Goal: Information Seeking & Learning: Learn about a topic

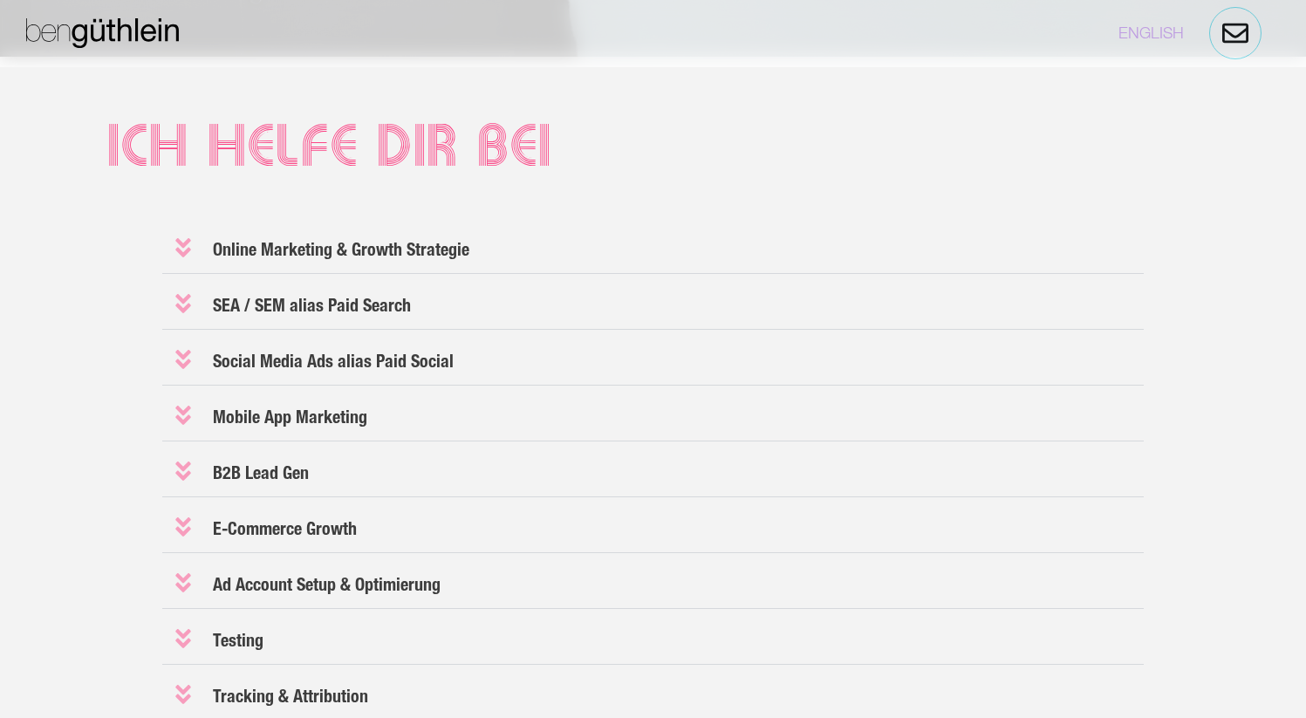
scroll to position [1426, 0]
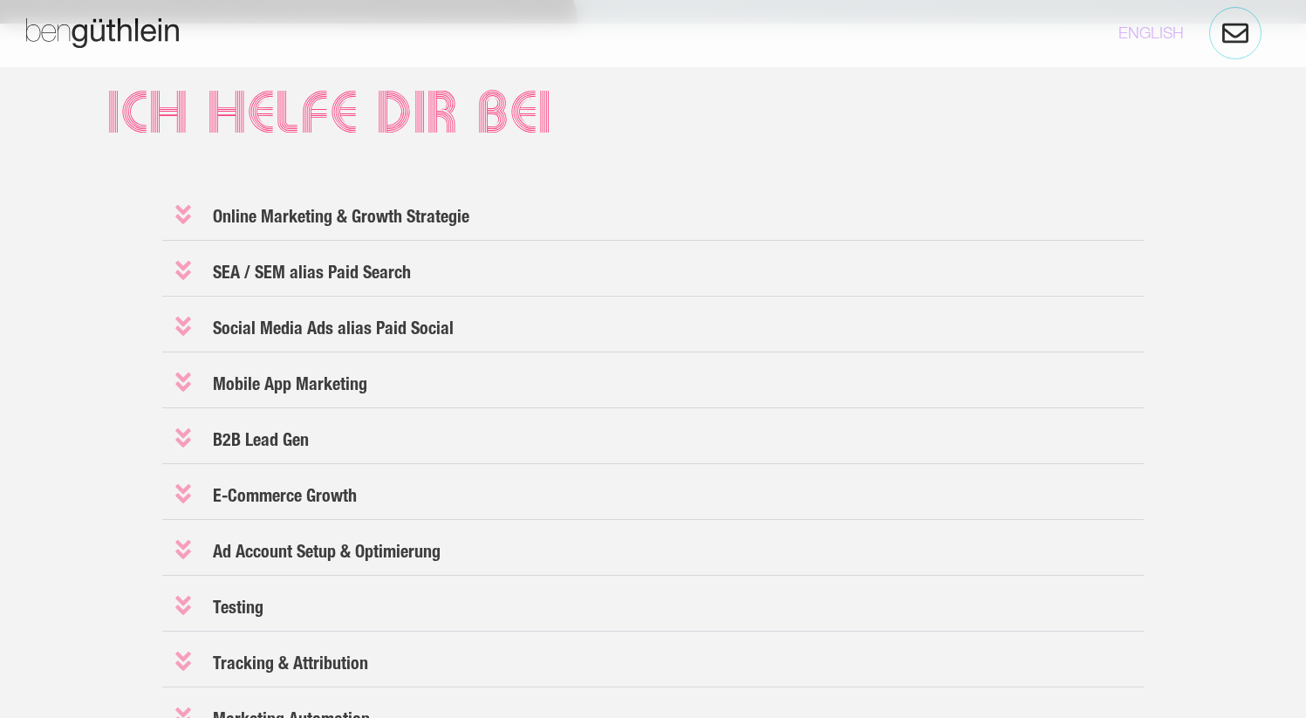
click at [175, 216] on icon at bounding box center [183, 214] width 24 height 24
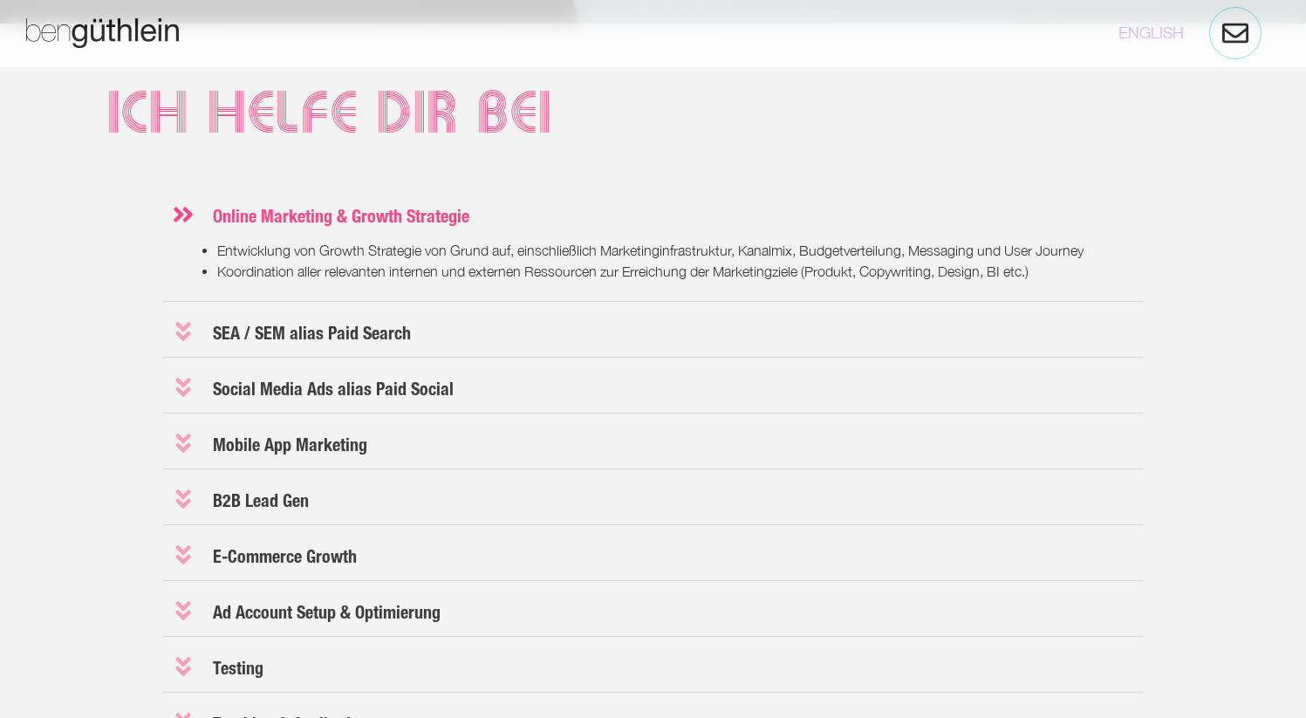
click at [175, 216] on icon at bounding box center [183, 214] width 24 height 24
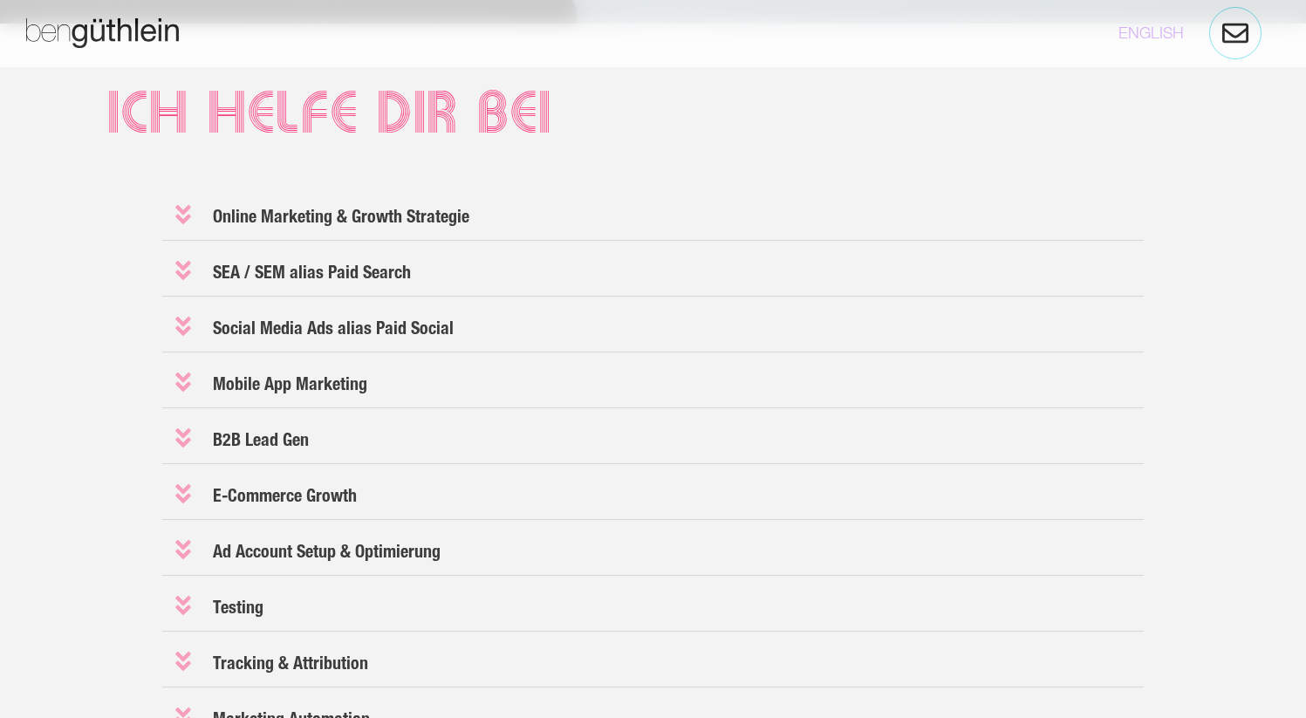
click at [179, 262] on icon at bounding box center [183, 270] width 16 height 19
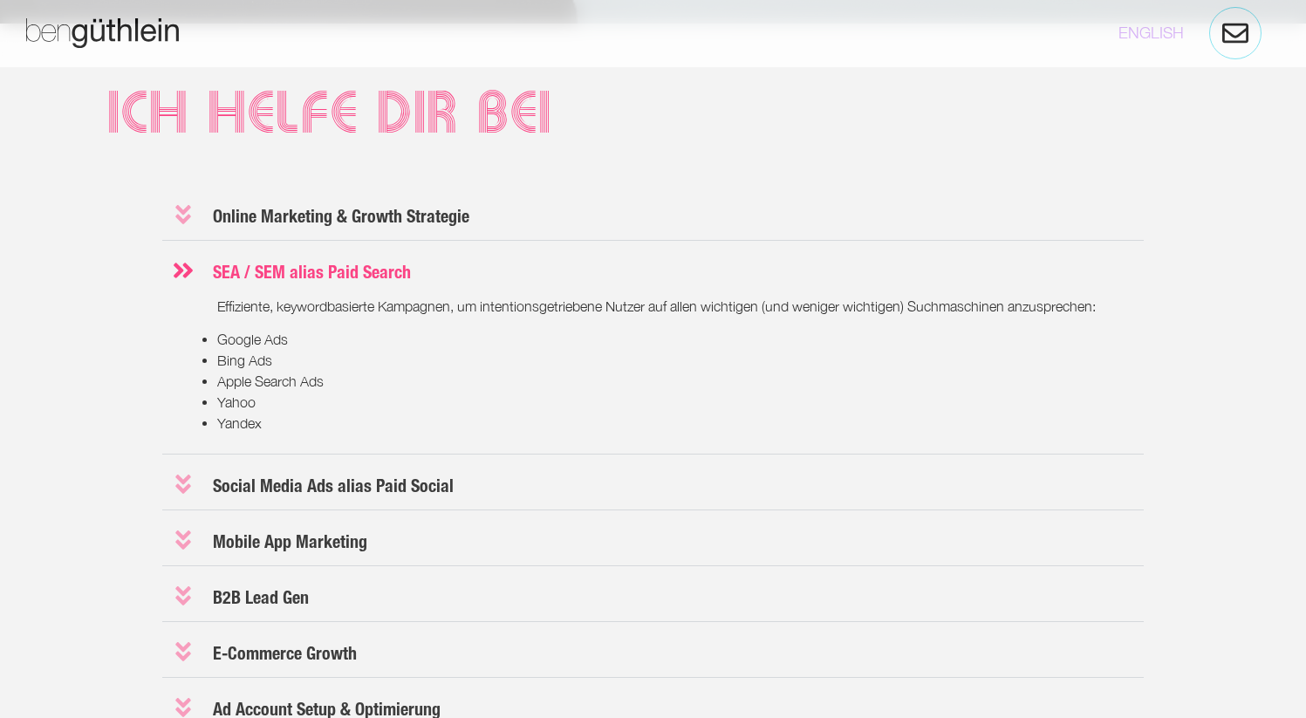
click at [179, 262] on icon at bounding box center [183, 270] width 24 height 24
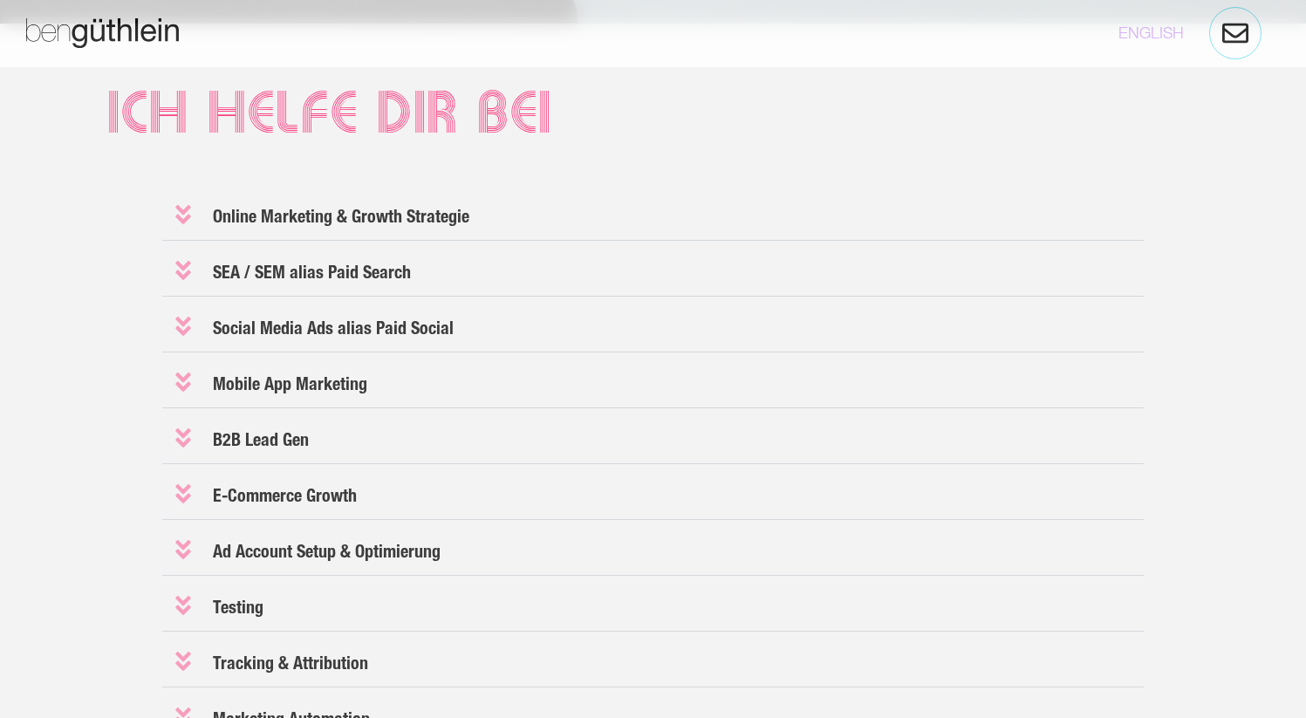
click at [183, 353] on div "Online Marketing & Growth Strategie Entwicklung von Growth Strategie [PERSON_NA…" at bounding box center [653, 577] width 982 height 777
click at [183, 327] on icon at bounding box center [183, 326] width 24 height 24
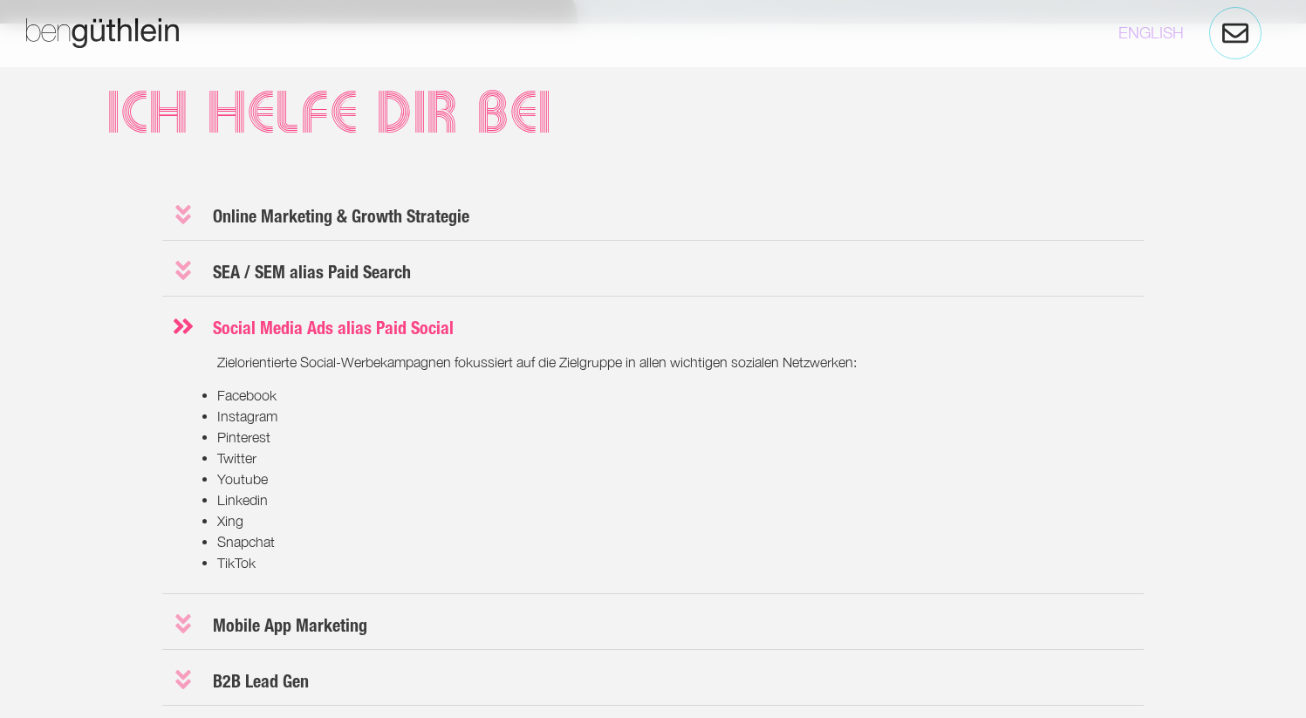
click at [183, 327] on icon at bounding box center [183, 326] width 24 height 24
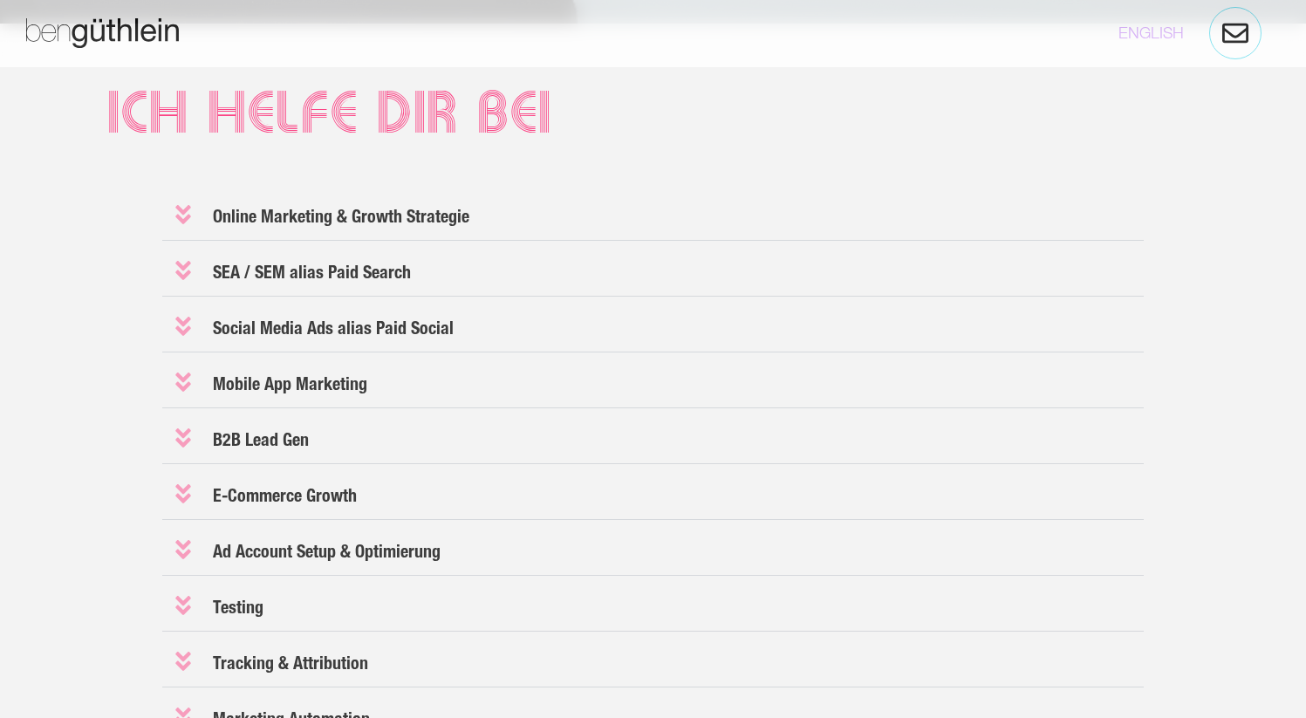
click at [183, 327] on icon at bounding box center [183, 326] width 24 height 24
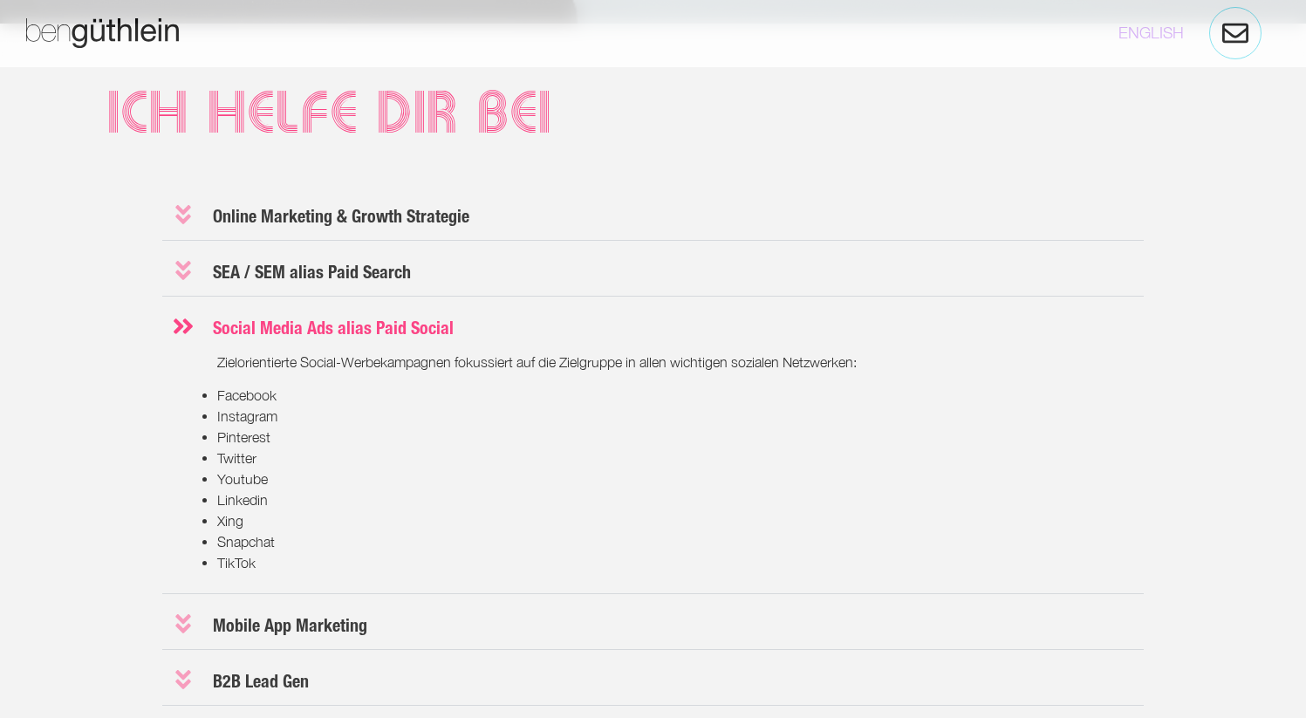
click at [183, 327] on icon at bounding box center [183, 326] width 24 height 24
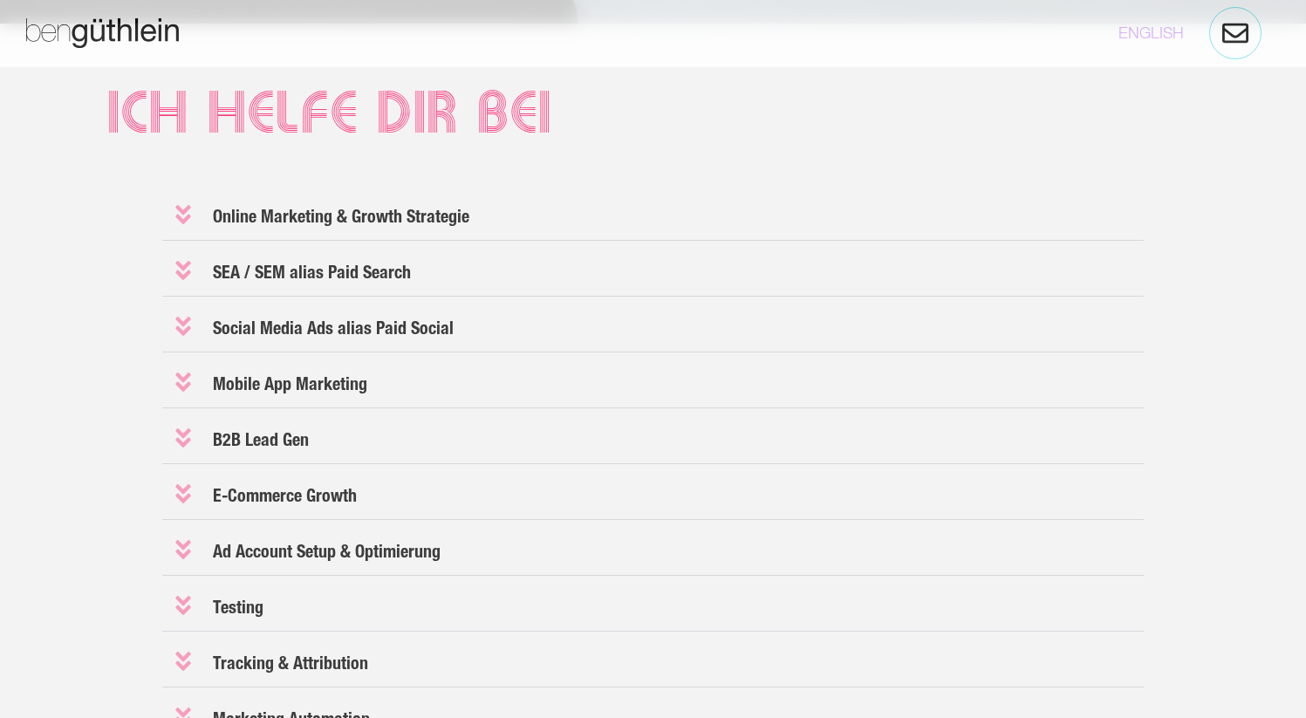
click at [181, 274] on icon at bounding box center [183, 270] width 16 height 19
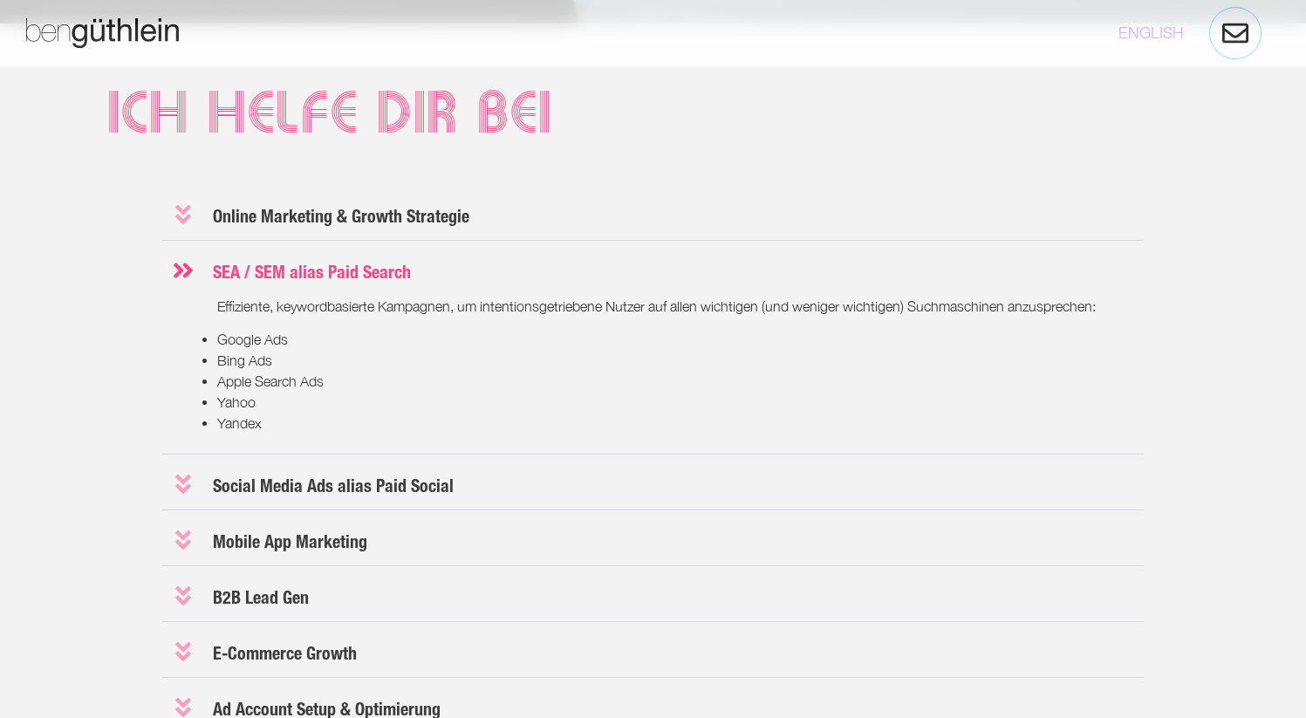
click at [181, 274] on icon at bounding box center [183, 270] width 24 height 24
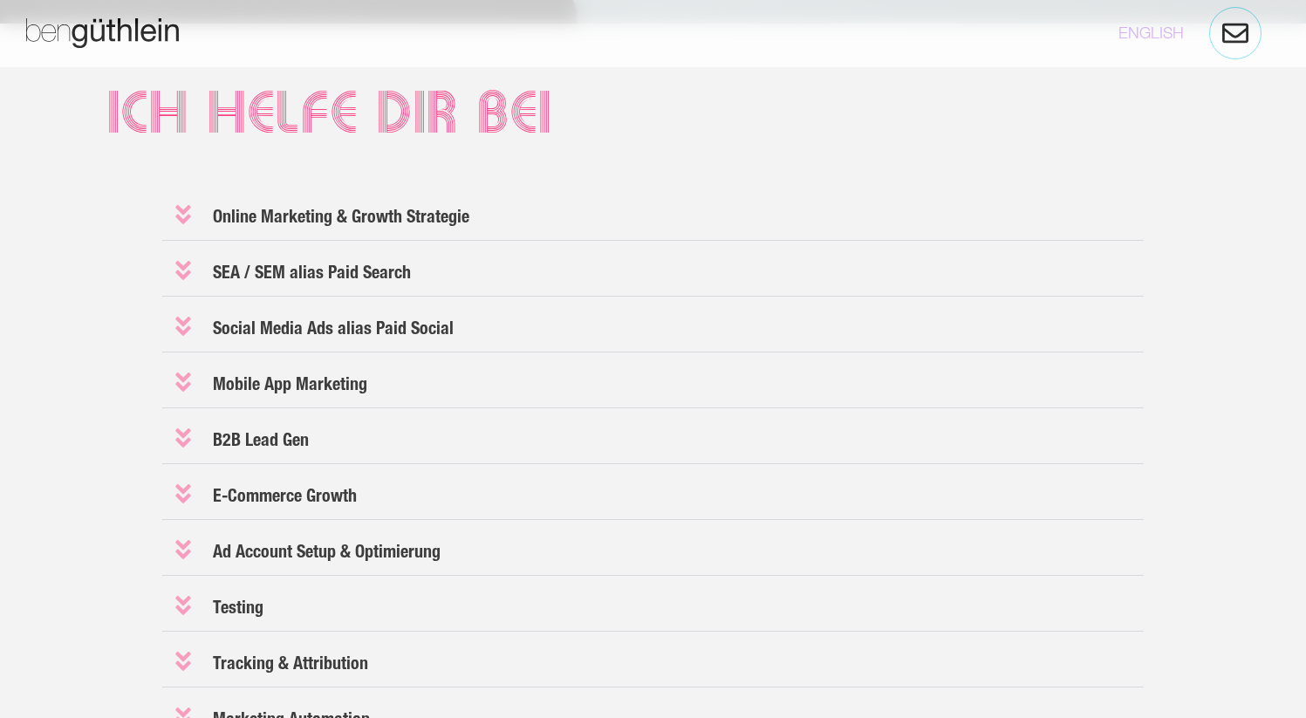
click at [181, 219] on icon at bounding box center [183, 214] width 16 height 19
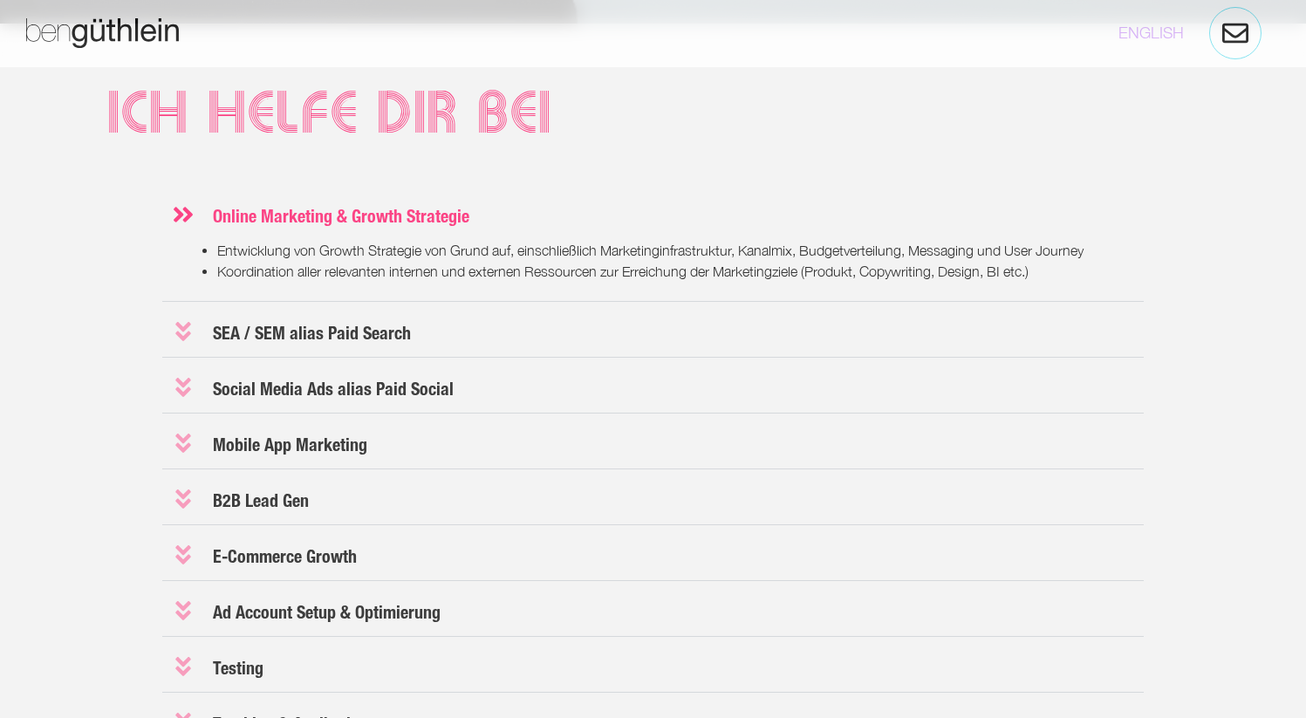
click at [181, 219] on icon at bounding box center [183, 214] width 24 height 24
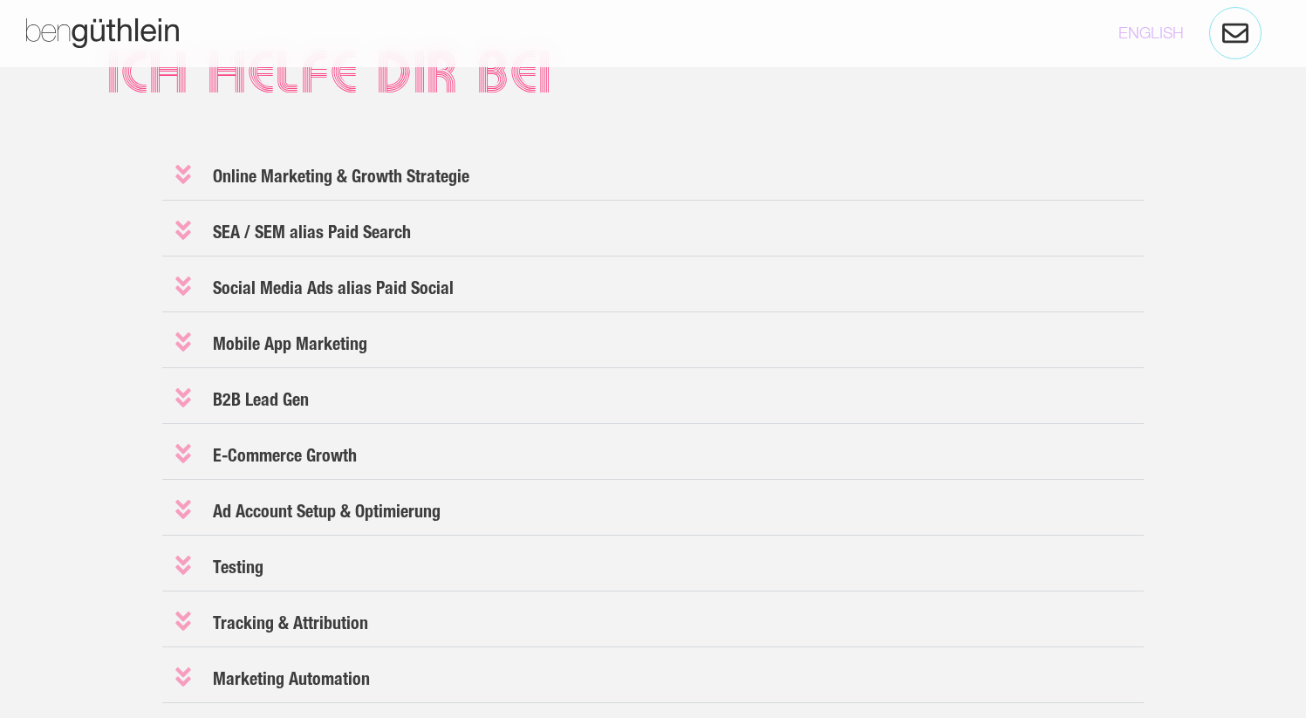
scroll to position [1468, 0]
click at [186, 346] on icon at bounding box center [183, 340] width 16 height 19
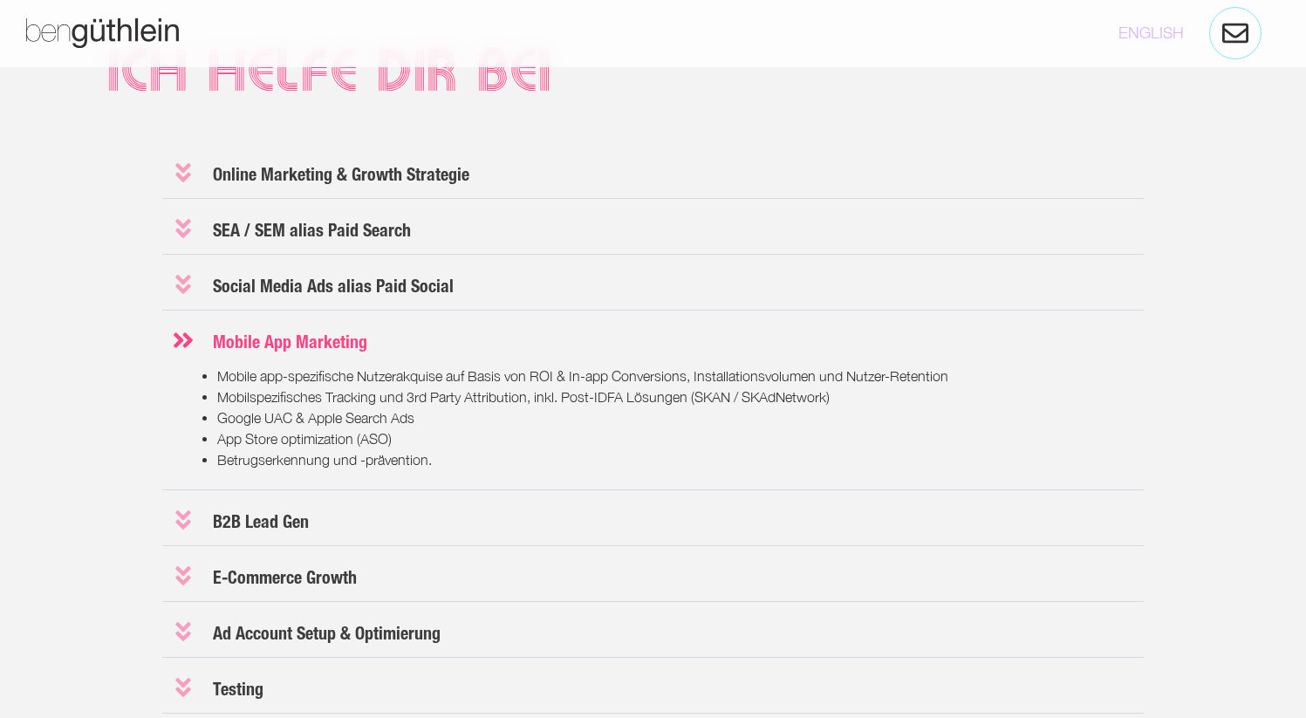
click at [186, 346] on icon at bounding box center [183, 340] width 19 height 16
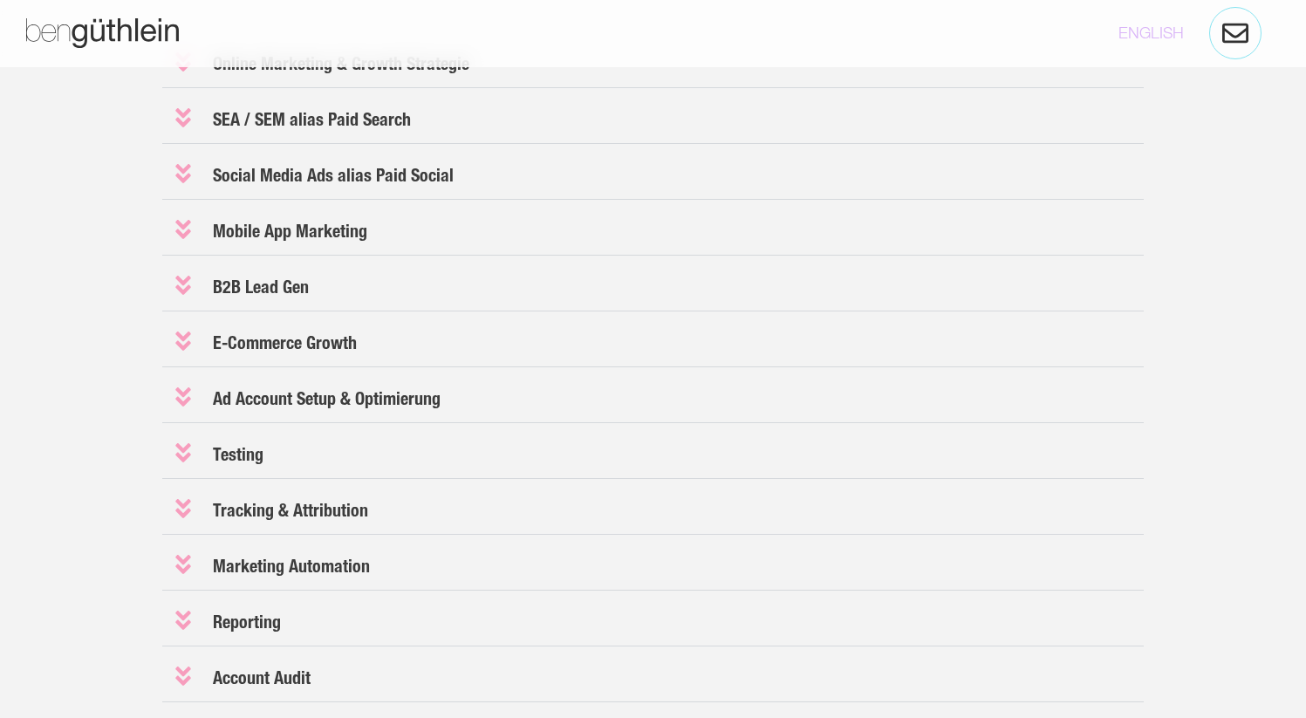
scroll to position [1588, 0]
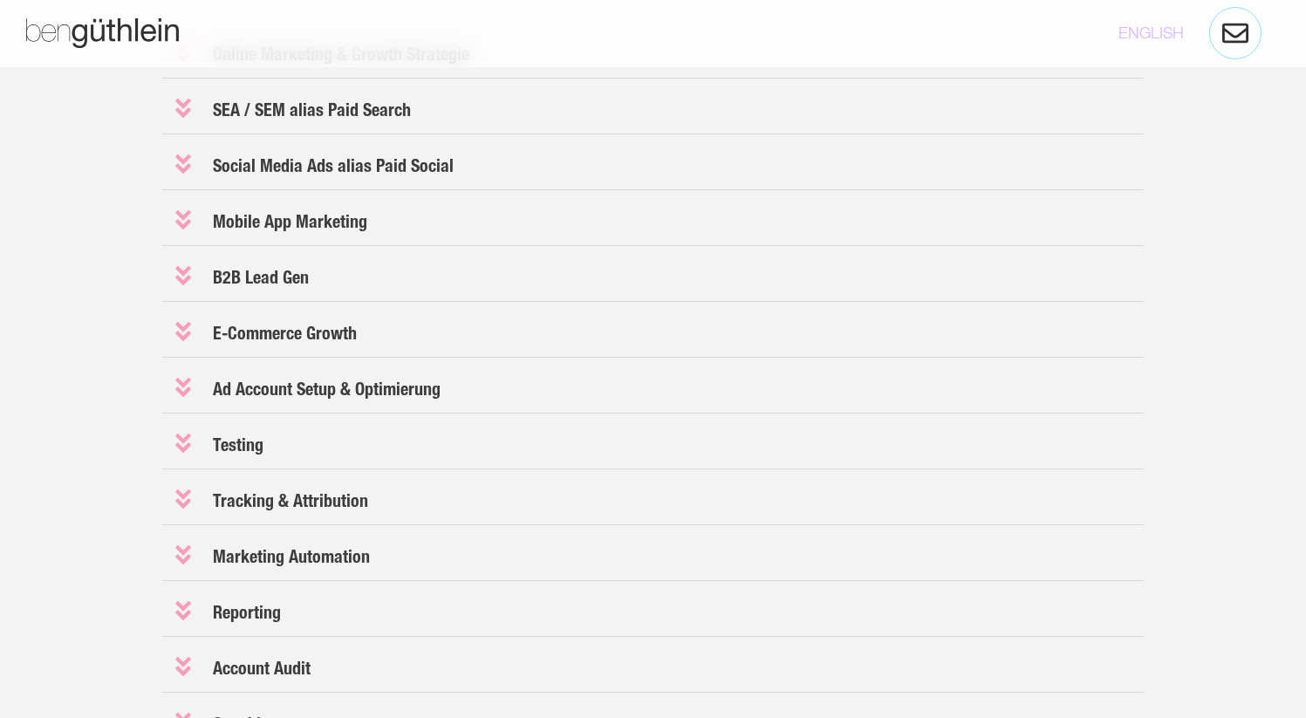
click at [182, 332] on icon at bounding box center [183, 331] width 24 height 24
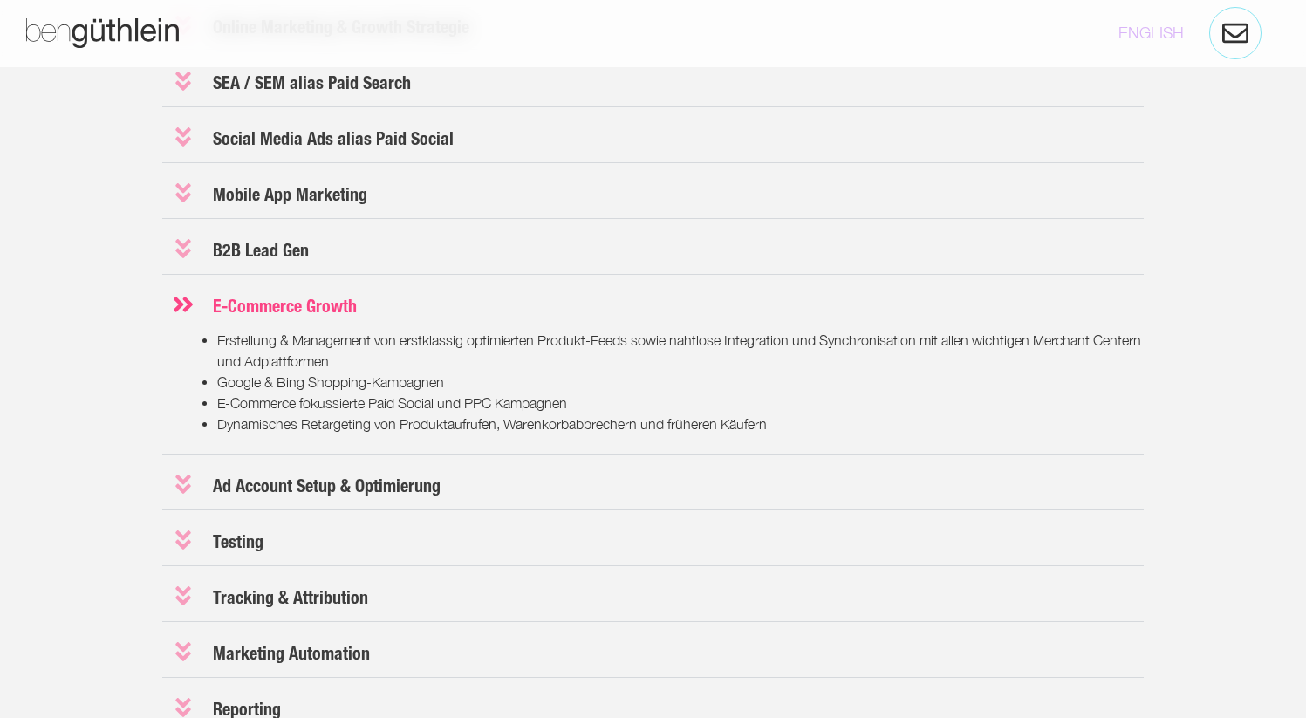
scroll to position [1620, 0]
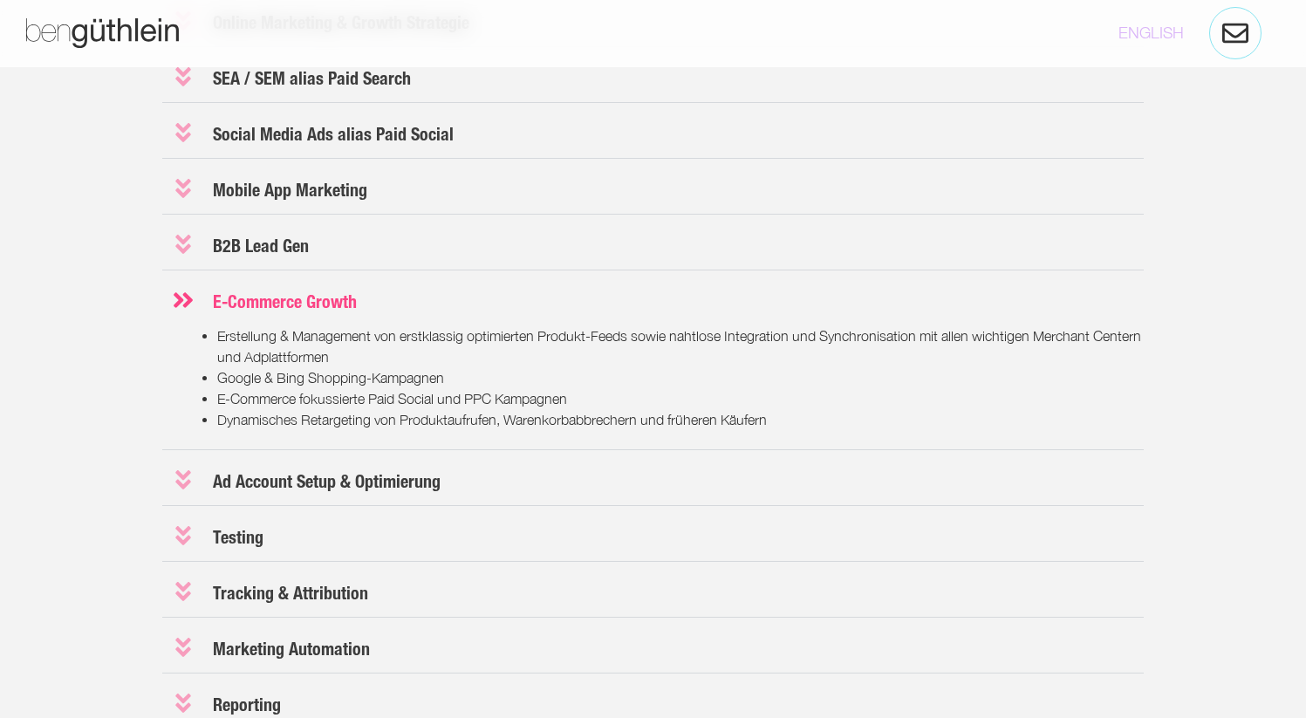
click at [182, 299] on icon at bounding box center [183, 300] width 19 height 16
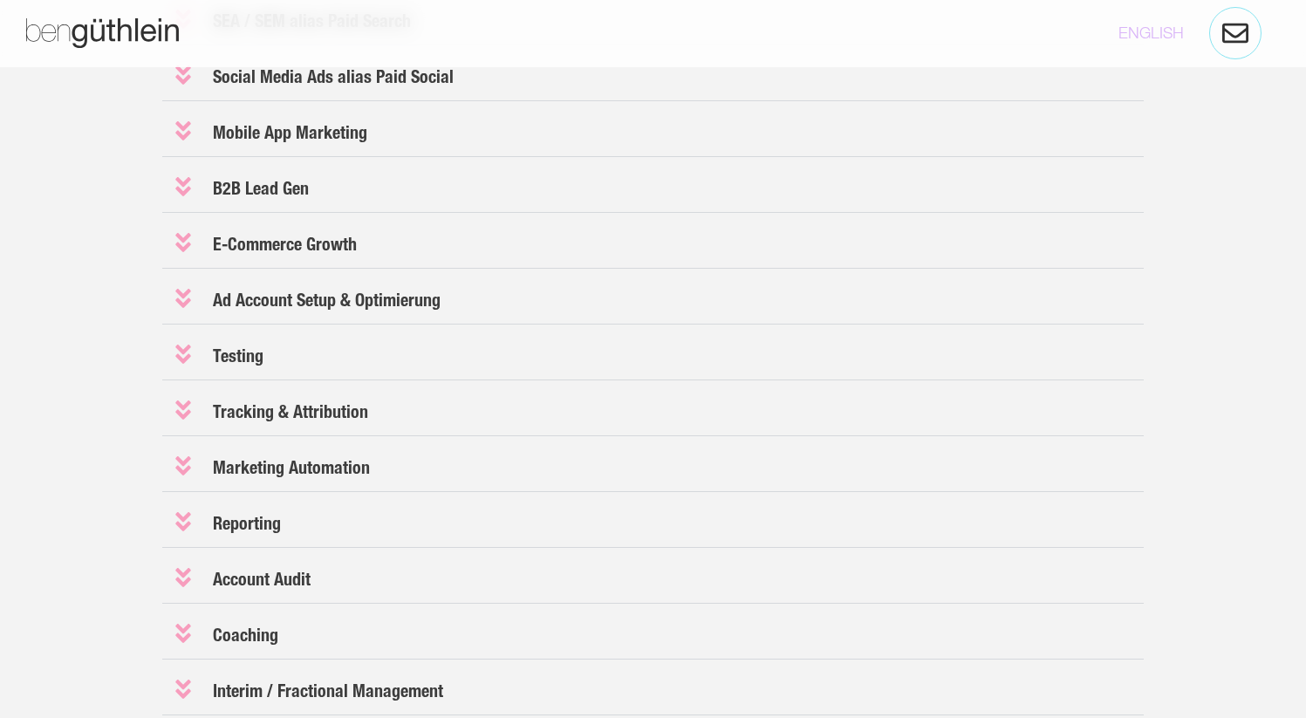
scroll to position [1681, 0]
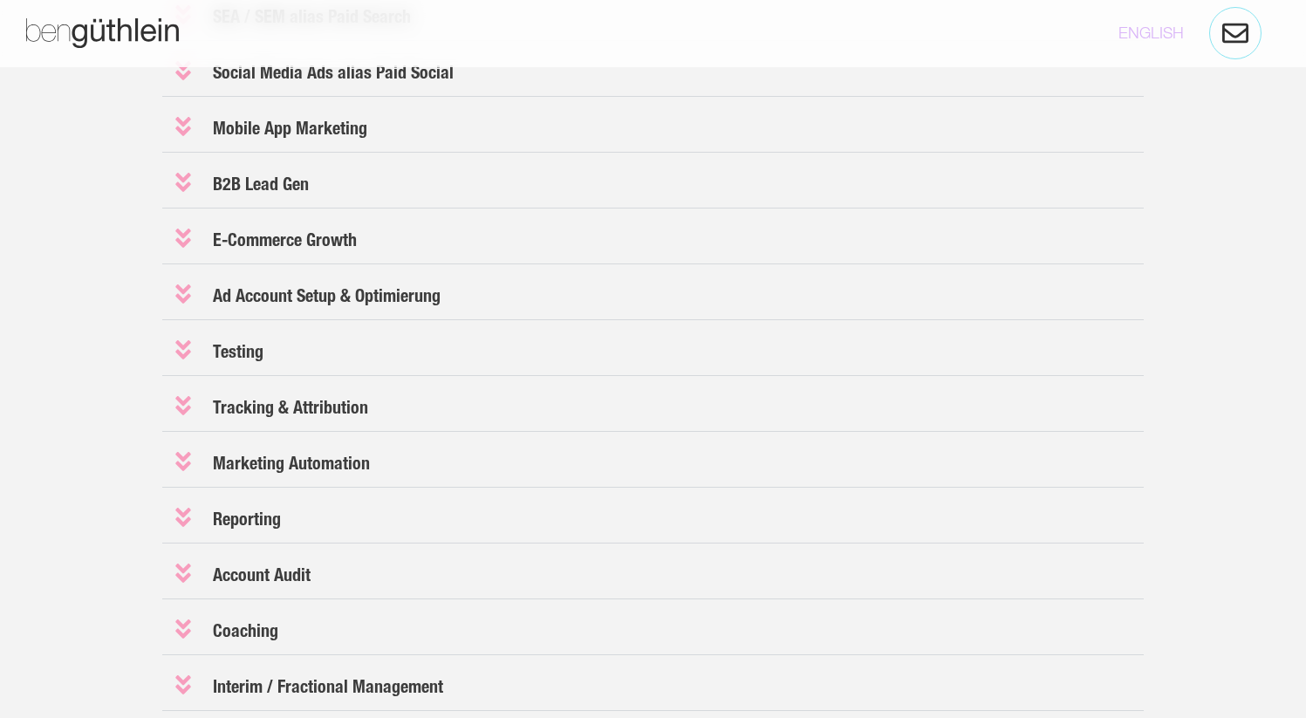
click at [181, 295] on icon at bounding box center [183, 294] width 24 height 24
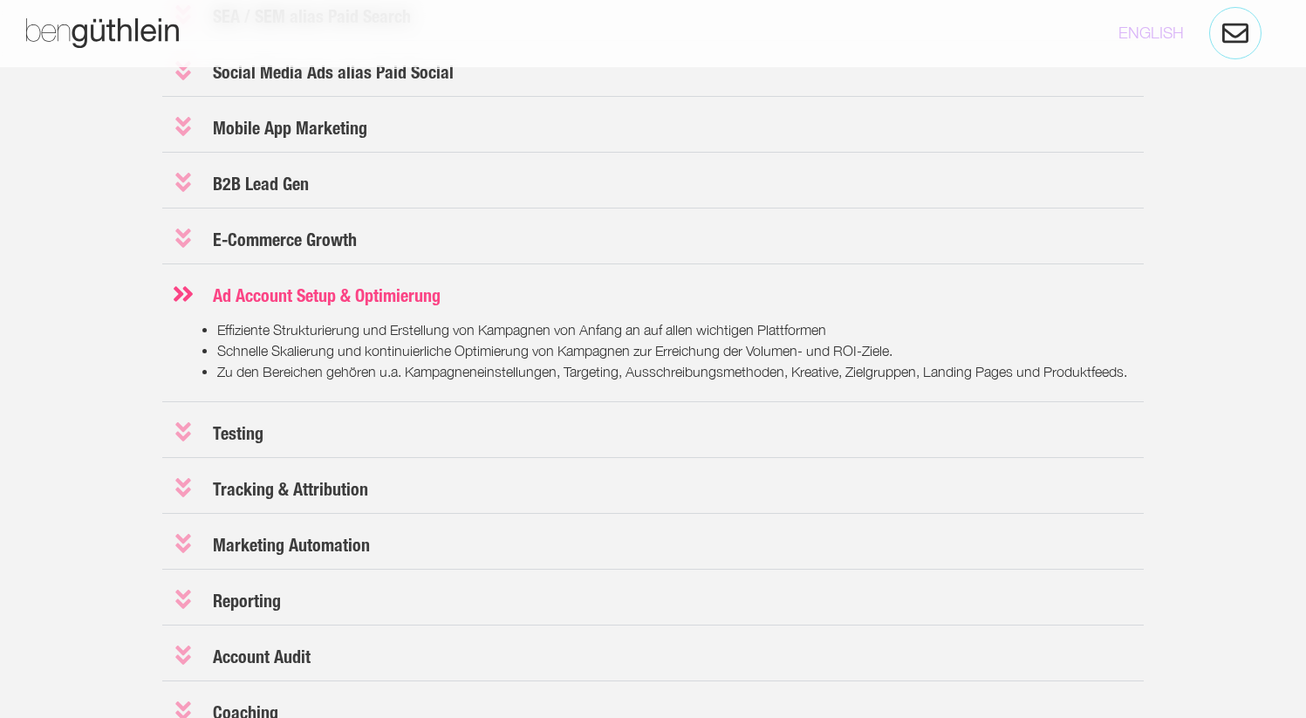
click at [181, 295] on icon at bounding box center [183, 294] width 19 height 16
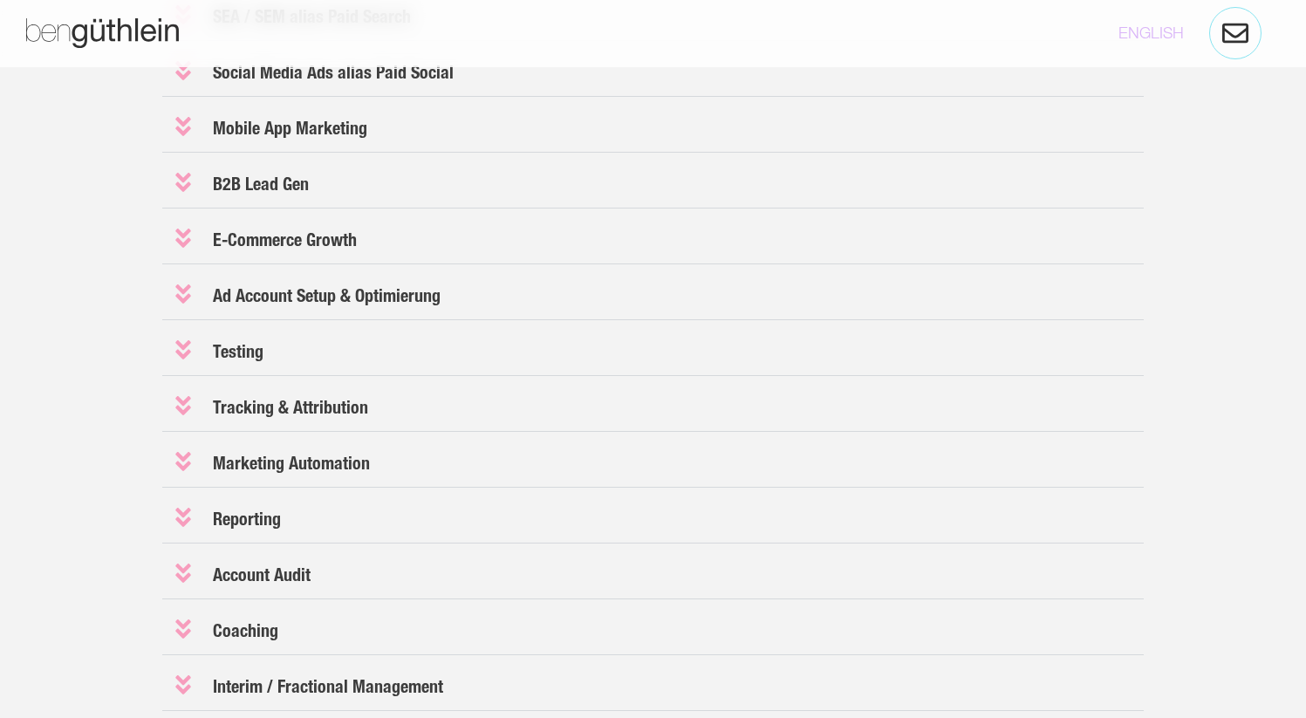
click at [181, 349] on icon at bounding box center [183, 349] width 16 height 19
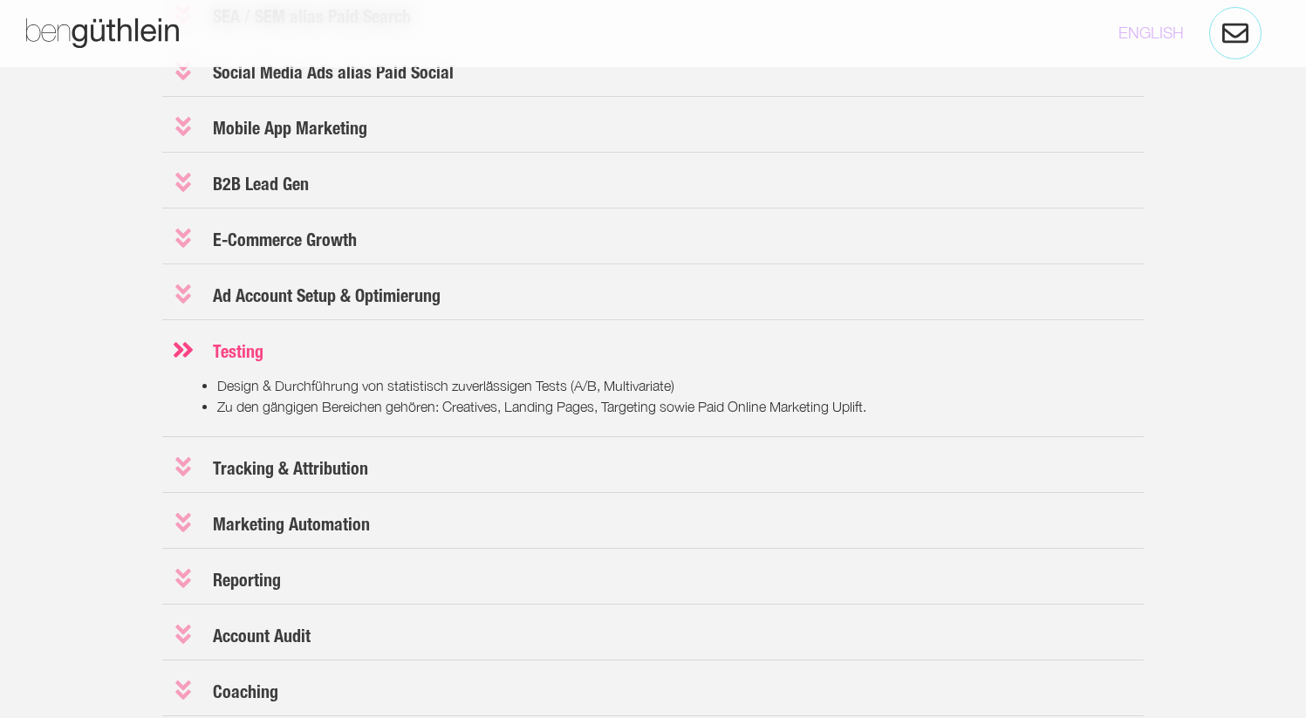
click at [181, 349] on icon at bounding box center [183, 350] width 19 height 16
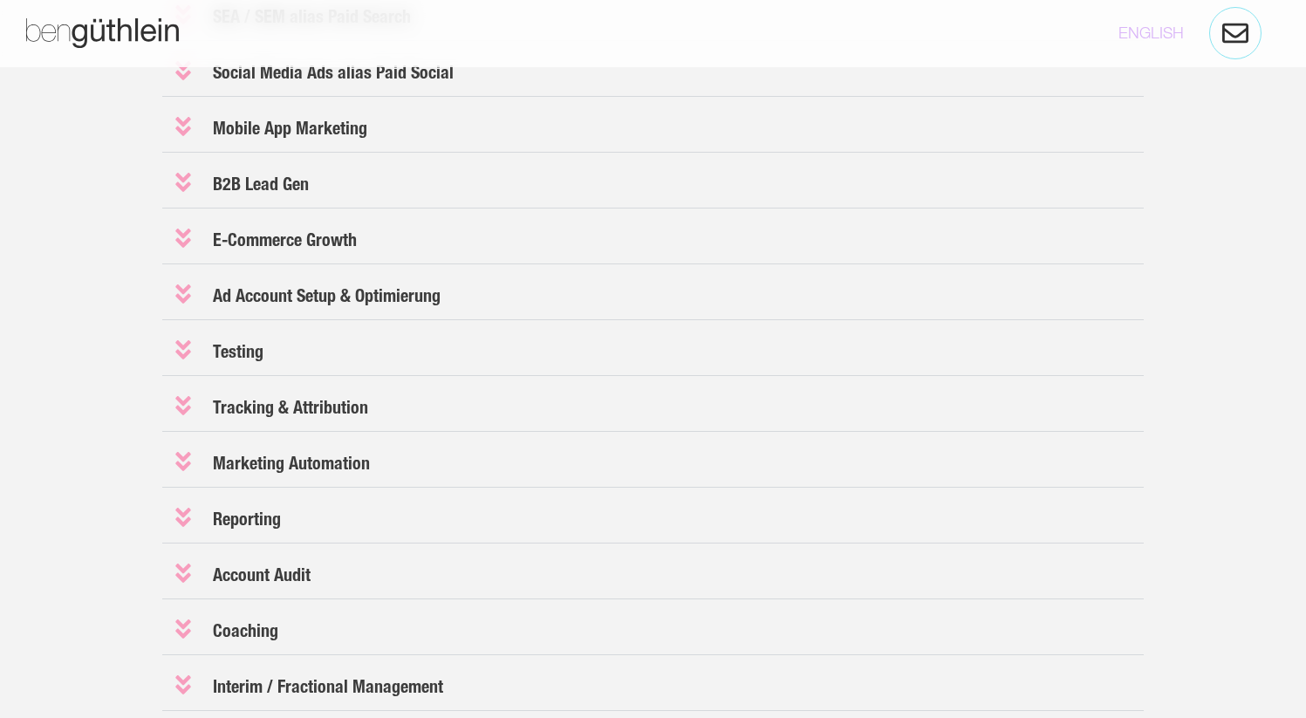
click at [181, 404] on icon at bounding box center [183, 405] width 16 height 19
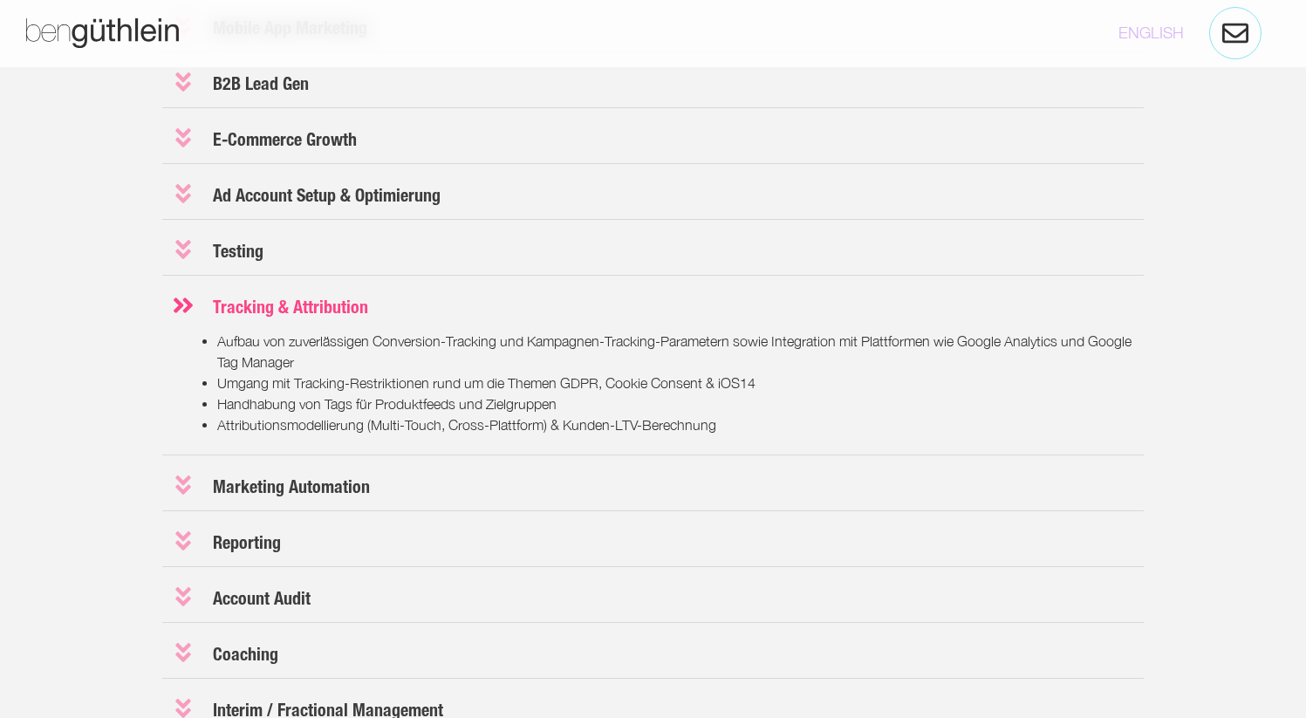
scroll to position [1794, 0]
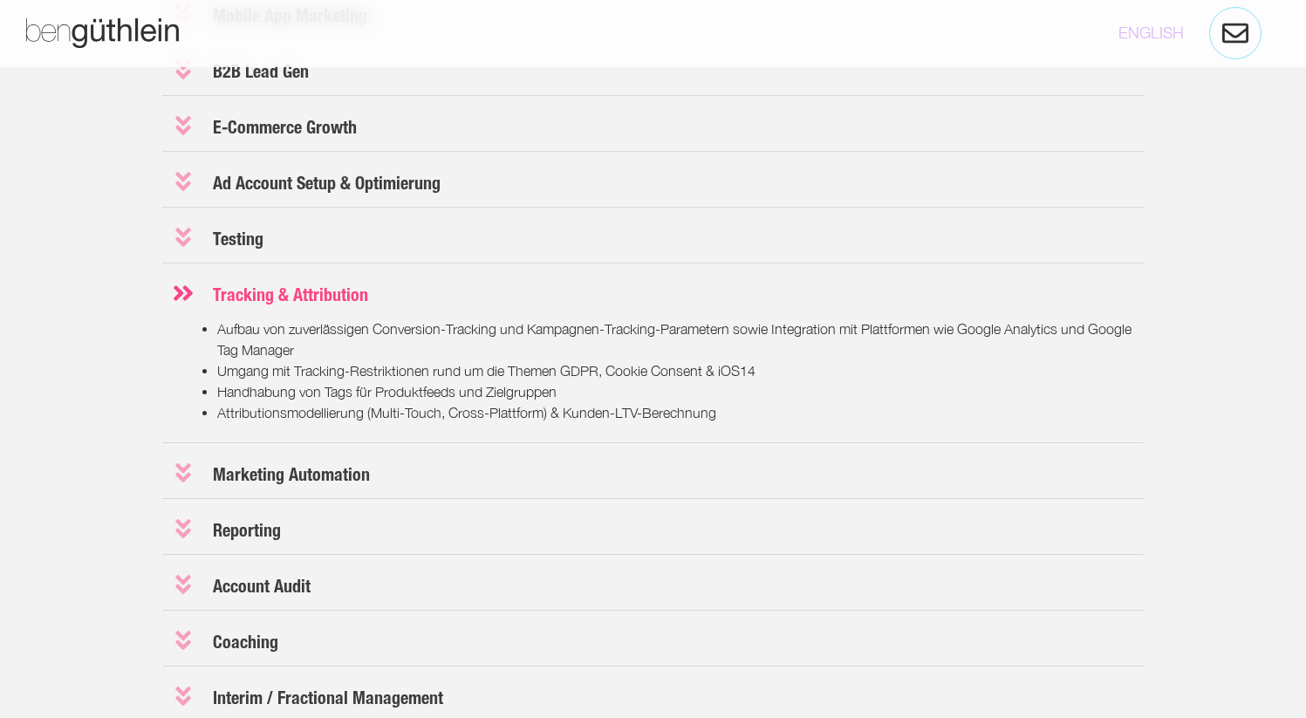
click at [176, 291] on icon at bounding box center [183, 293] width 24 height 24
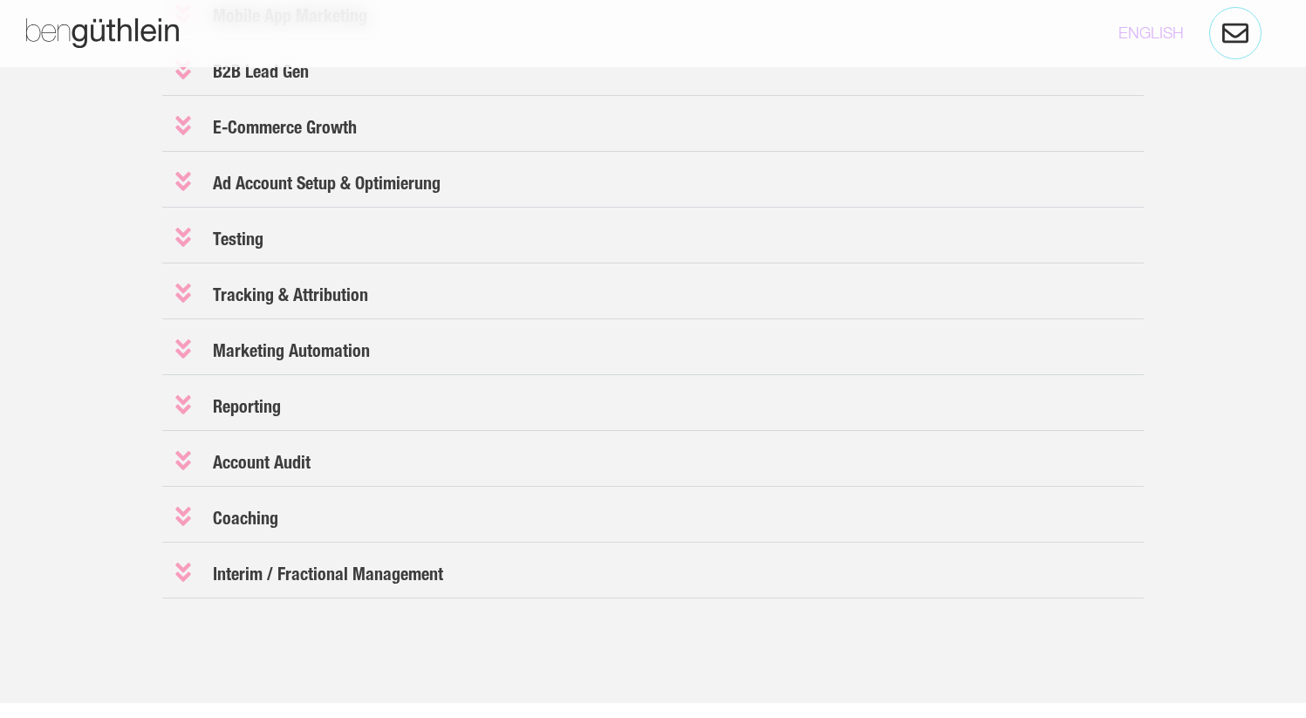
click at [179, 339] on icon at bounding box center [183, 349] width 24 height 24
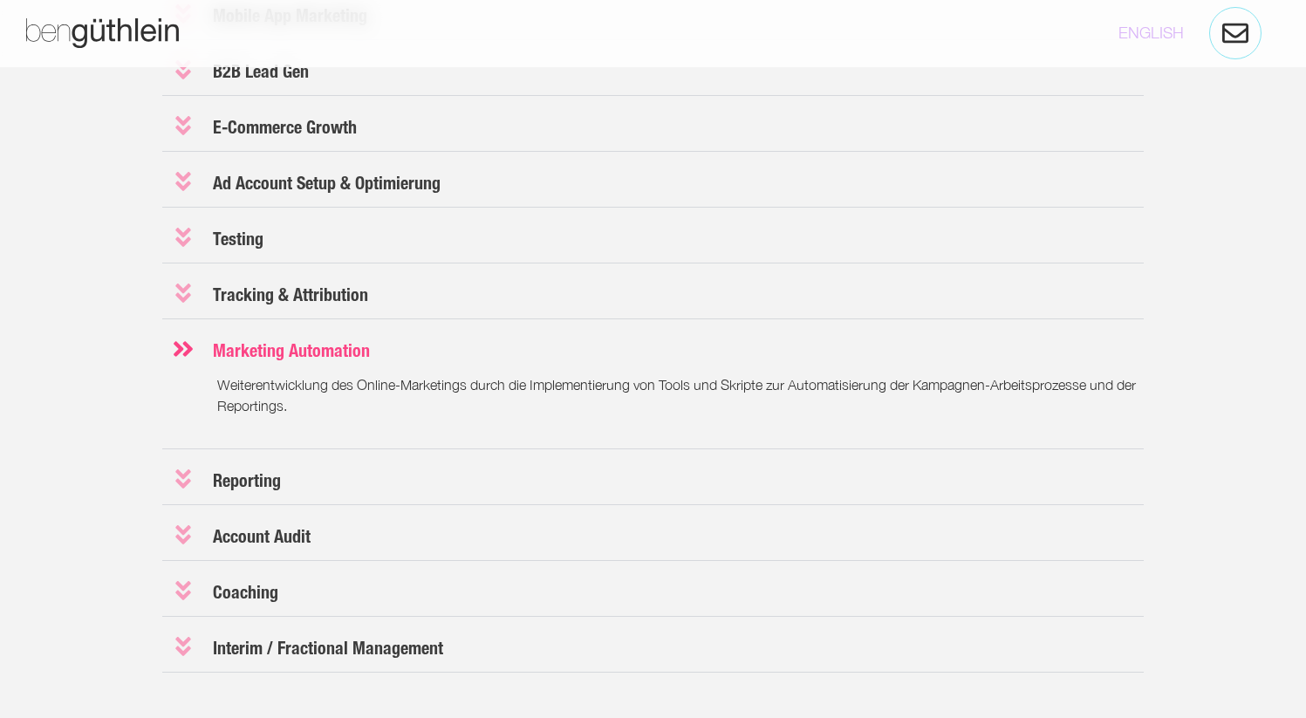
scroll to position [1817, 0]
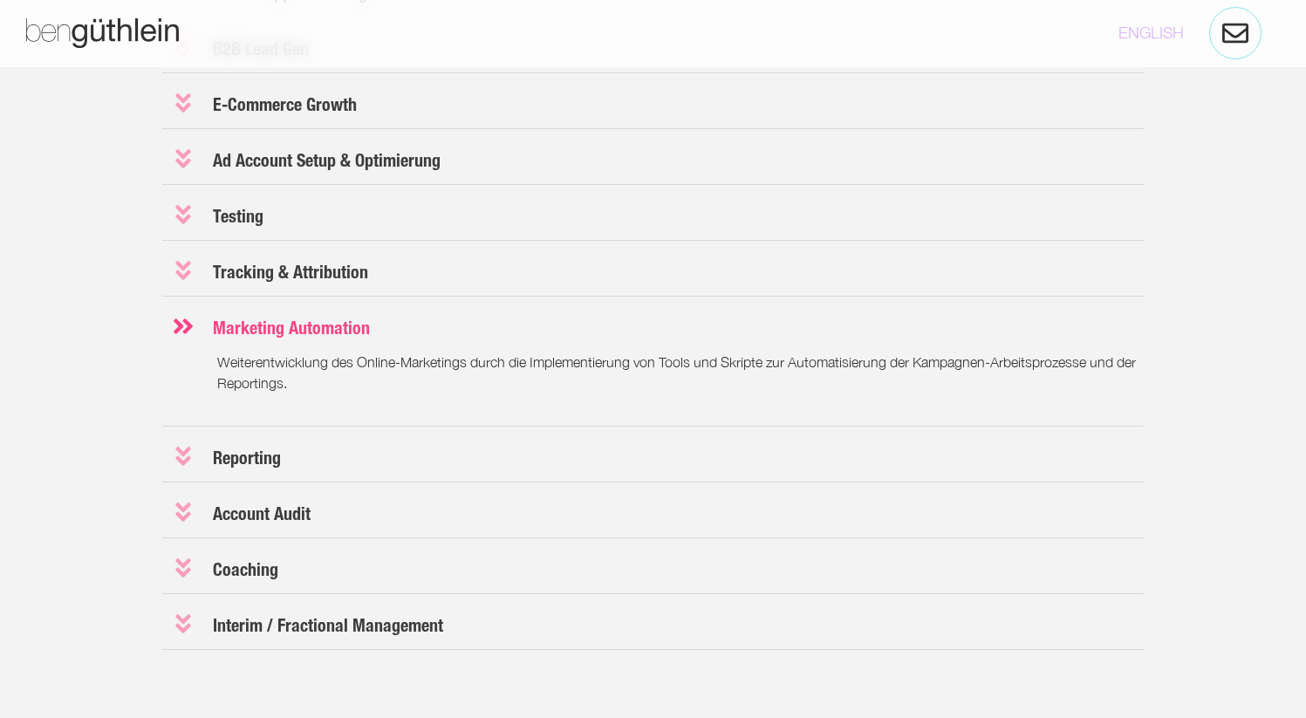
click at [187, 318] on icon at bounding box center [183, 326] width 24 height 24
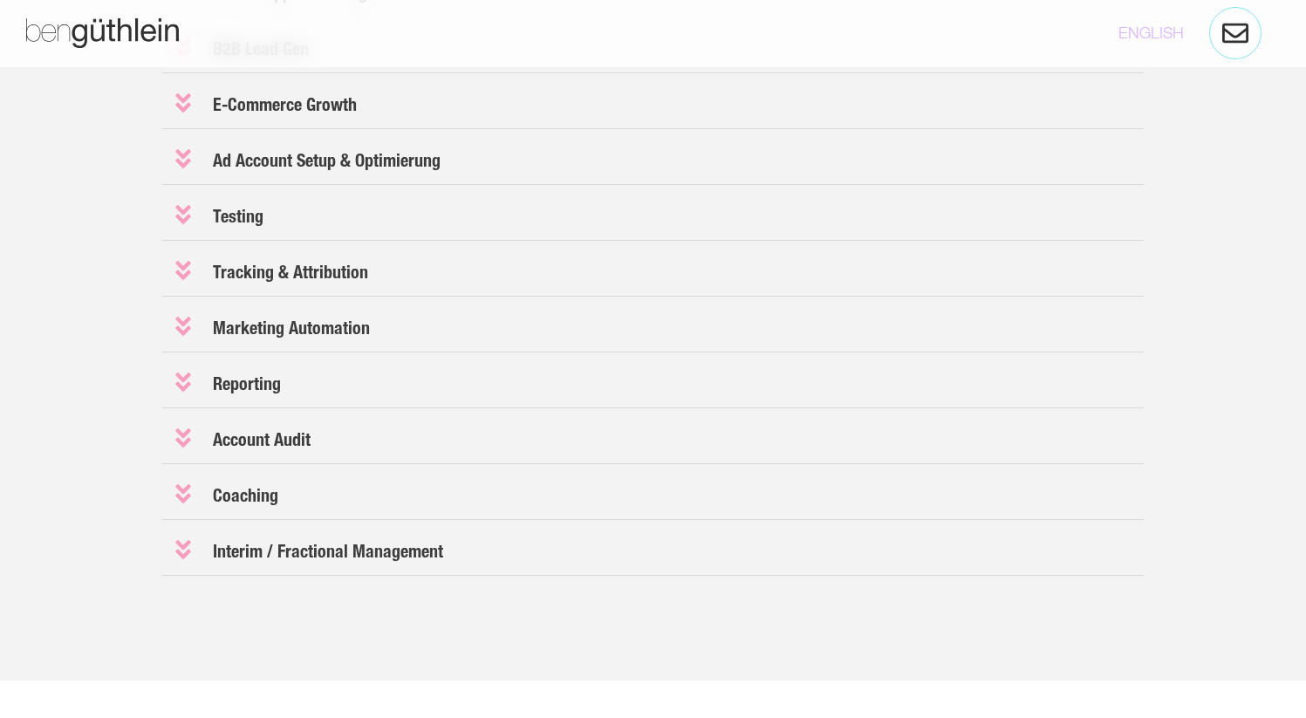
click at [187, 383] on icon at bounding box center [183, 382] width 16 height 19
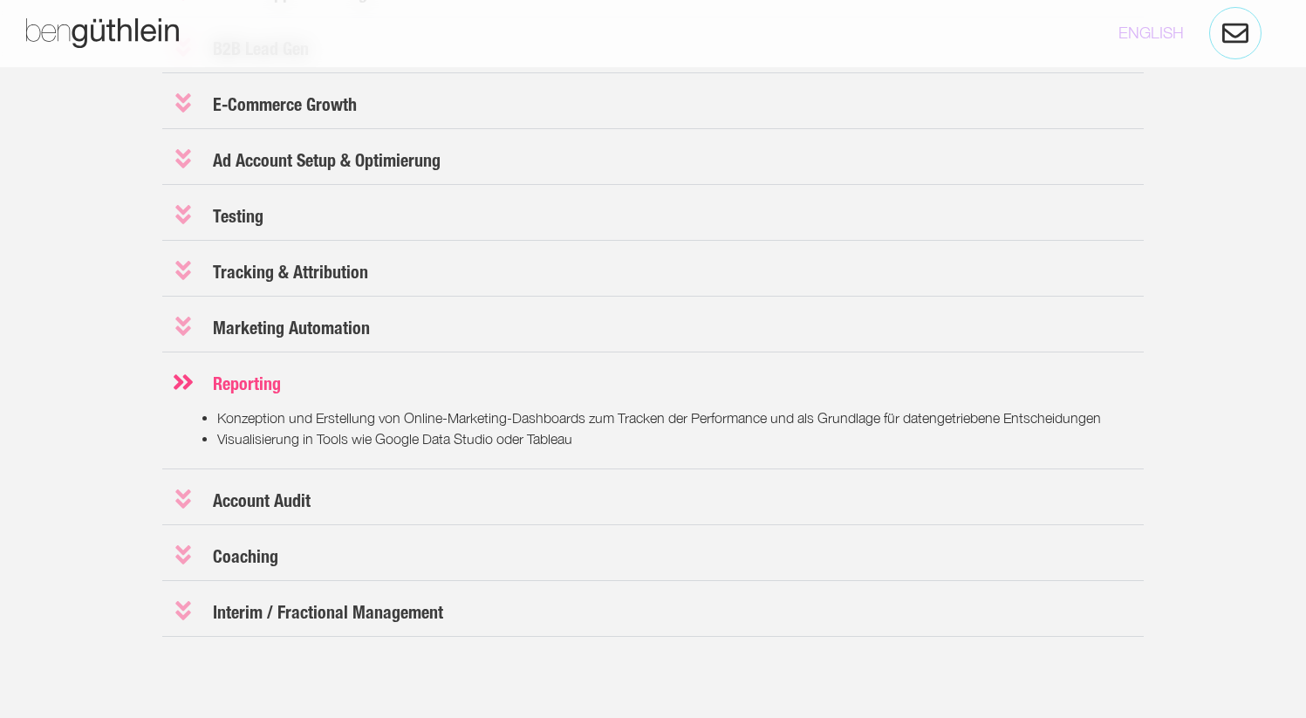
click at [185, 387] on icon at bounding box center [183, 382] width 19 height 16
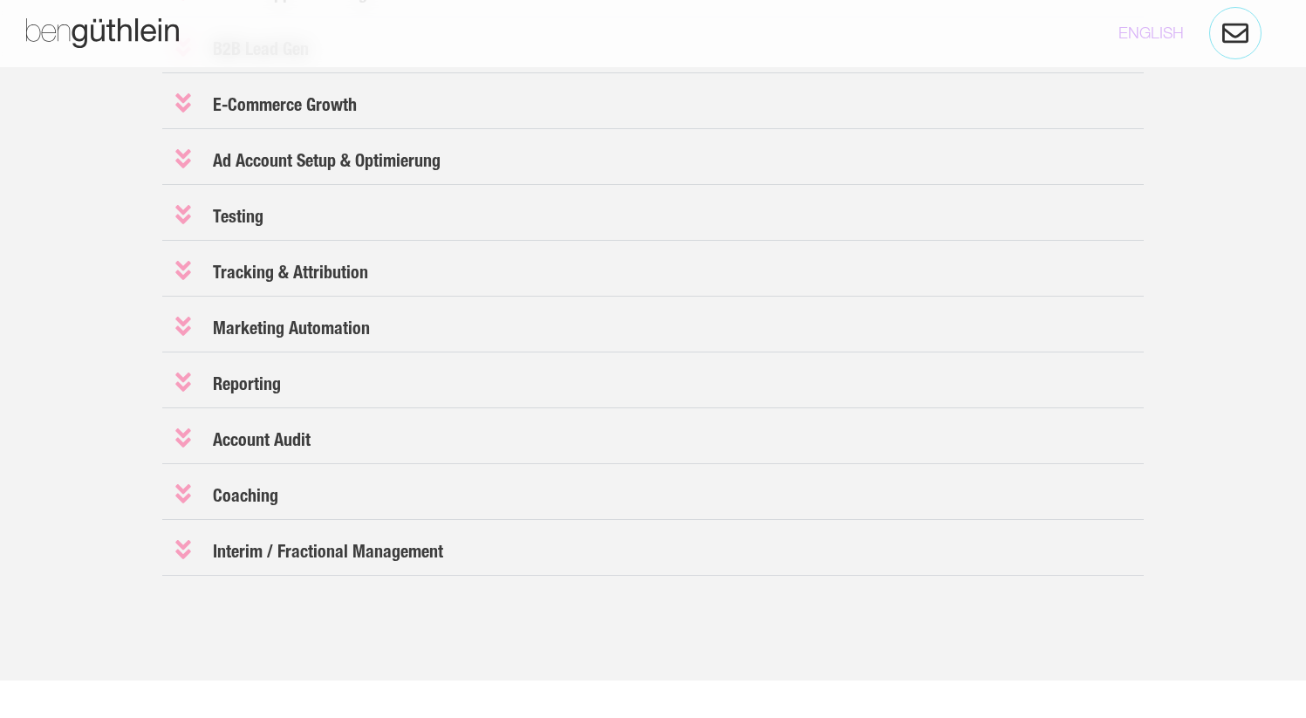
click at [181, 446] on icon at bounding box center [183, 438] width 24 height 24
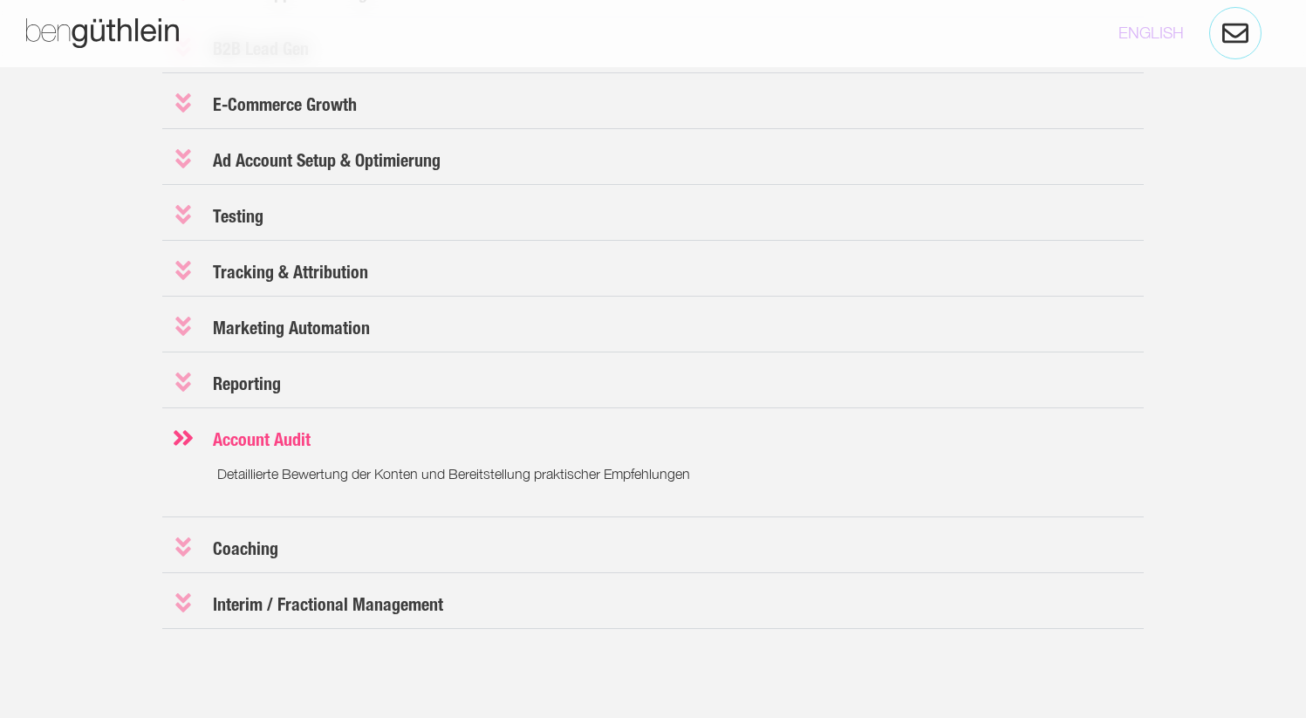
click at [168, 430] on h3 "Account Audit" at bounding box center [653, 438] width 982 height 51
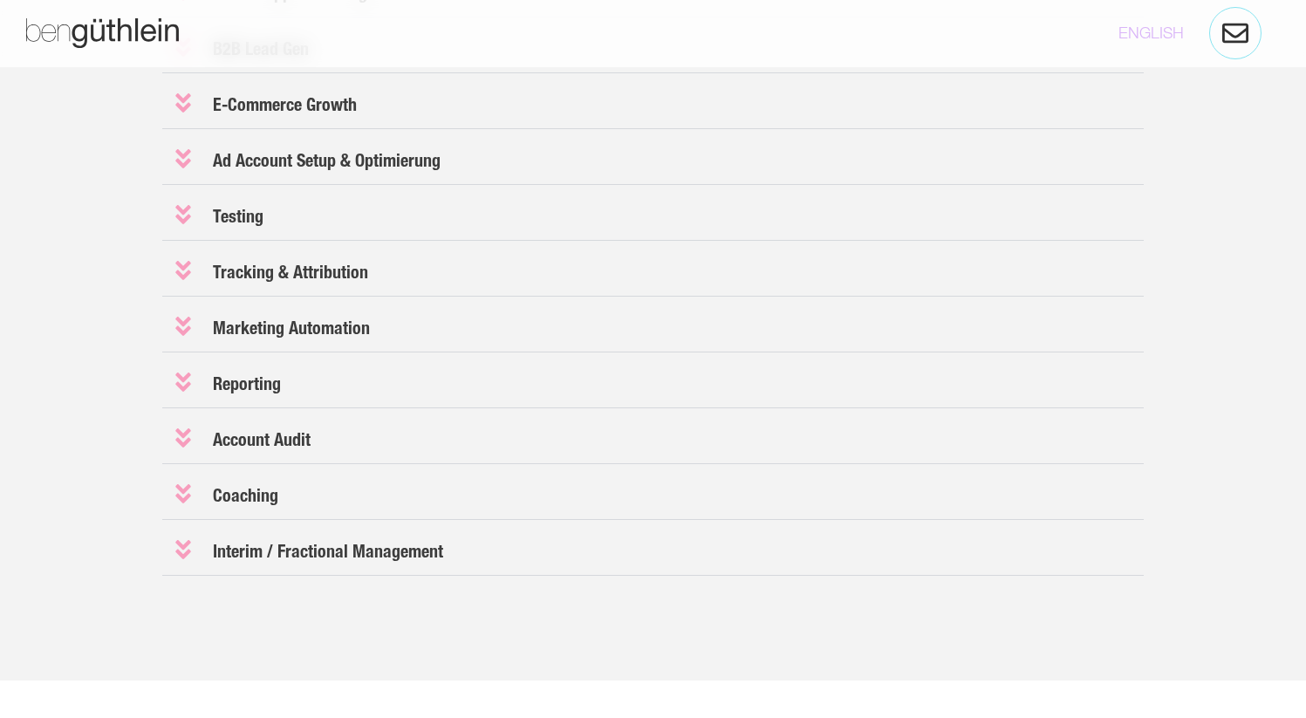
click at [175, 500] on icon at bounding box center [183, 494] width 24 height 24
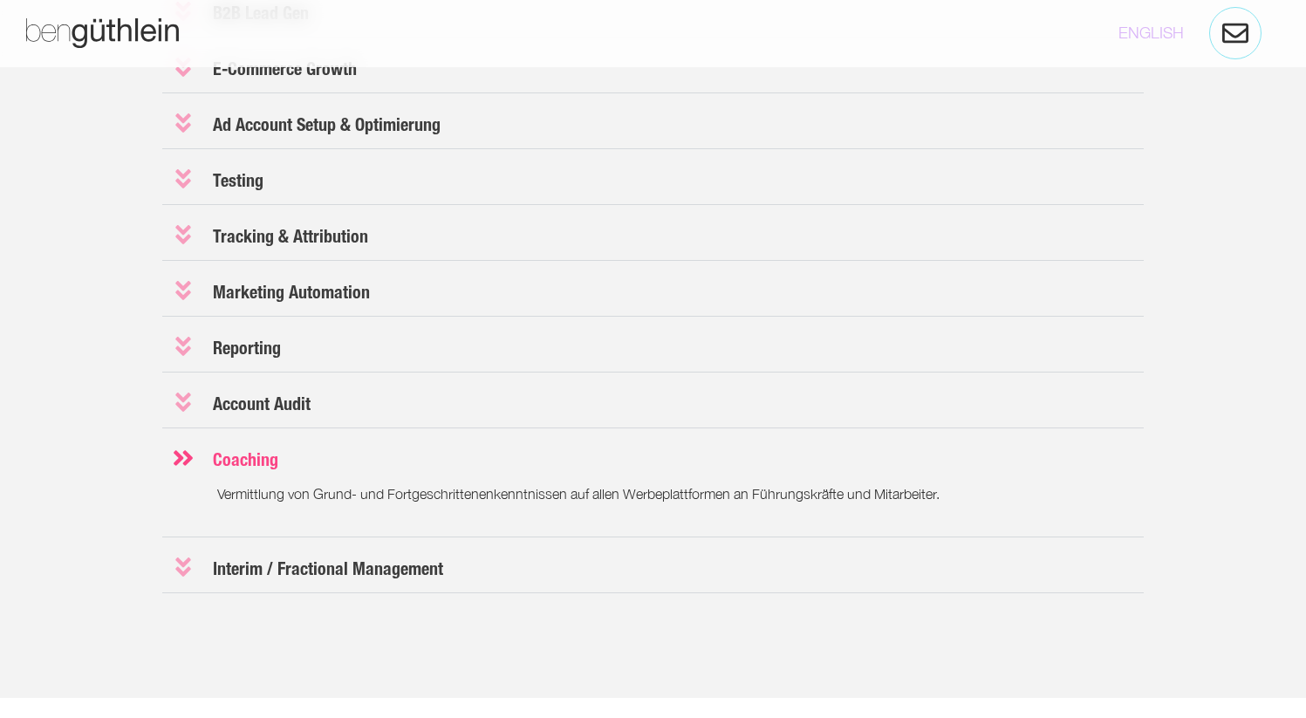
scroll to position [1874, 0]
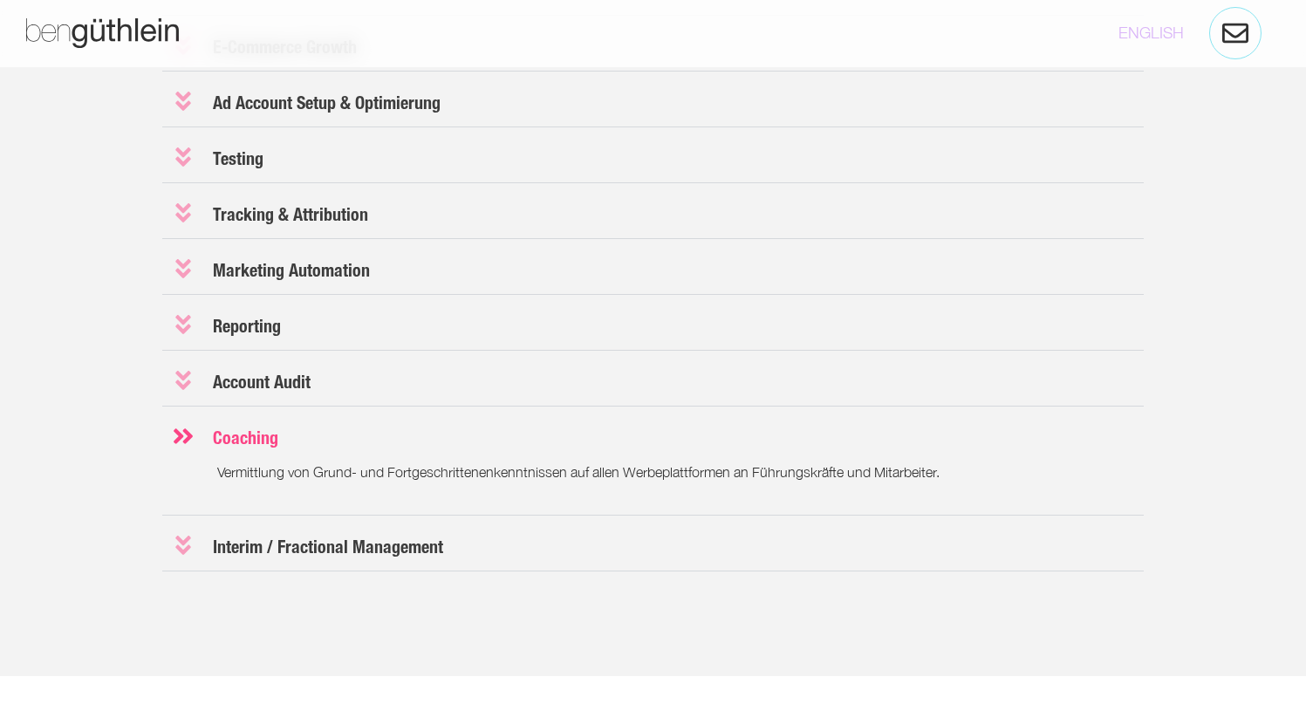
click at [185, 432] on icon at bounding box center [183, 436] width 19 height 16
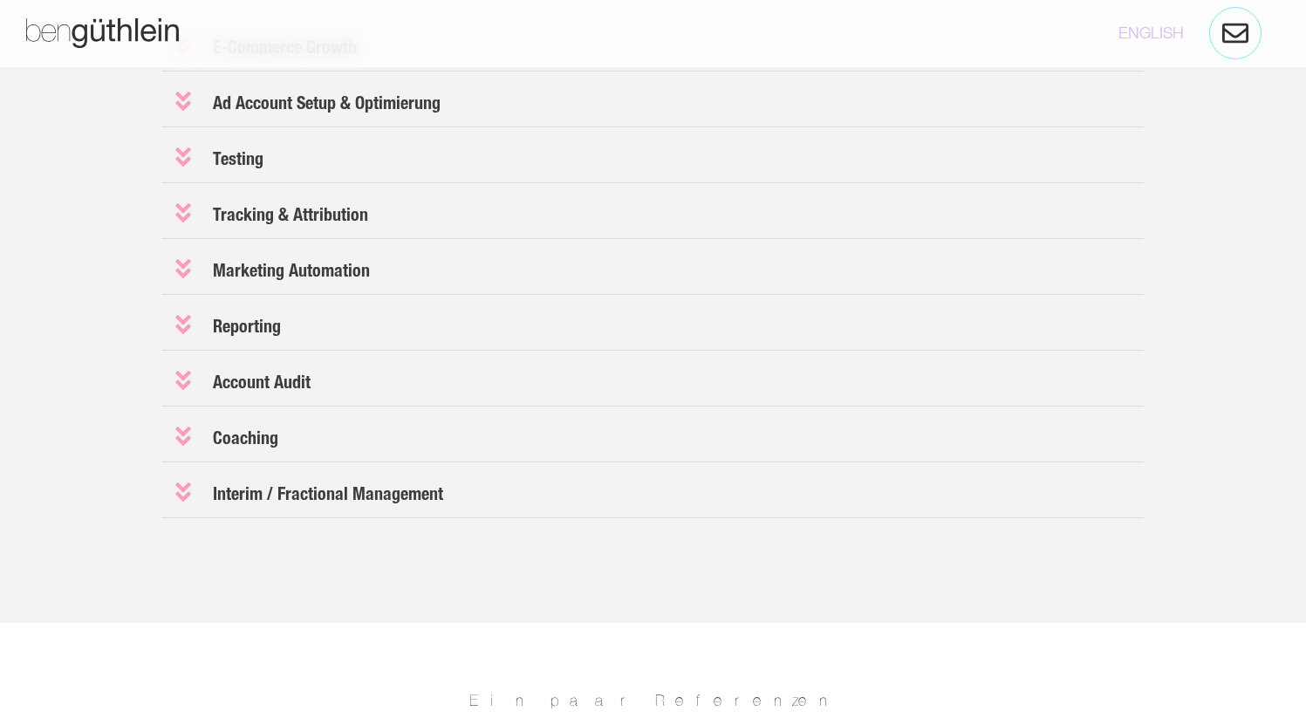
click at [183, 490] on icon at bounding box center [183, 492] width 16 height 19
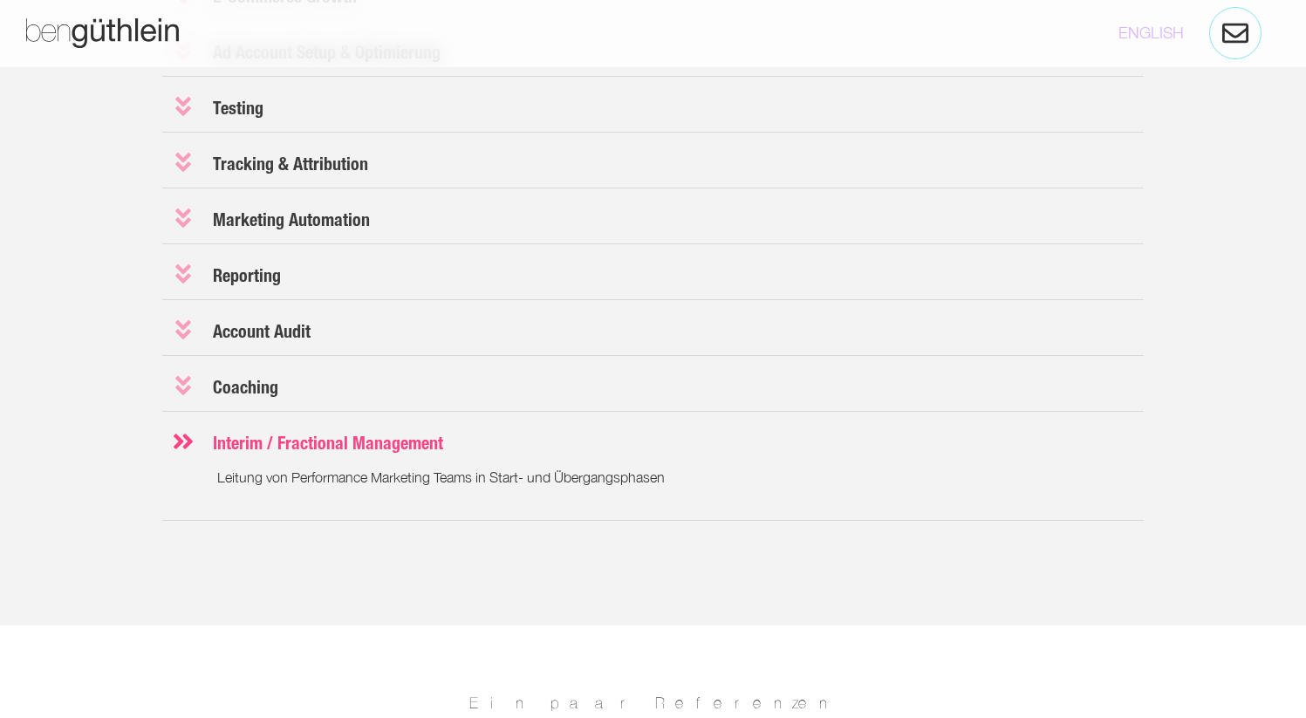
scroll to position [1928, 0]
click at [175, 433] on icon at bounding box center [183, 439] width 19 height 16
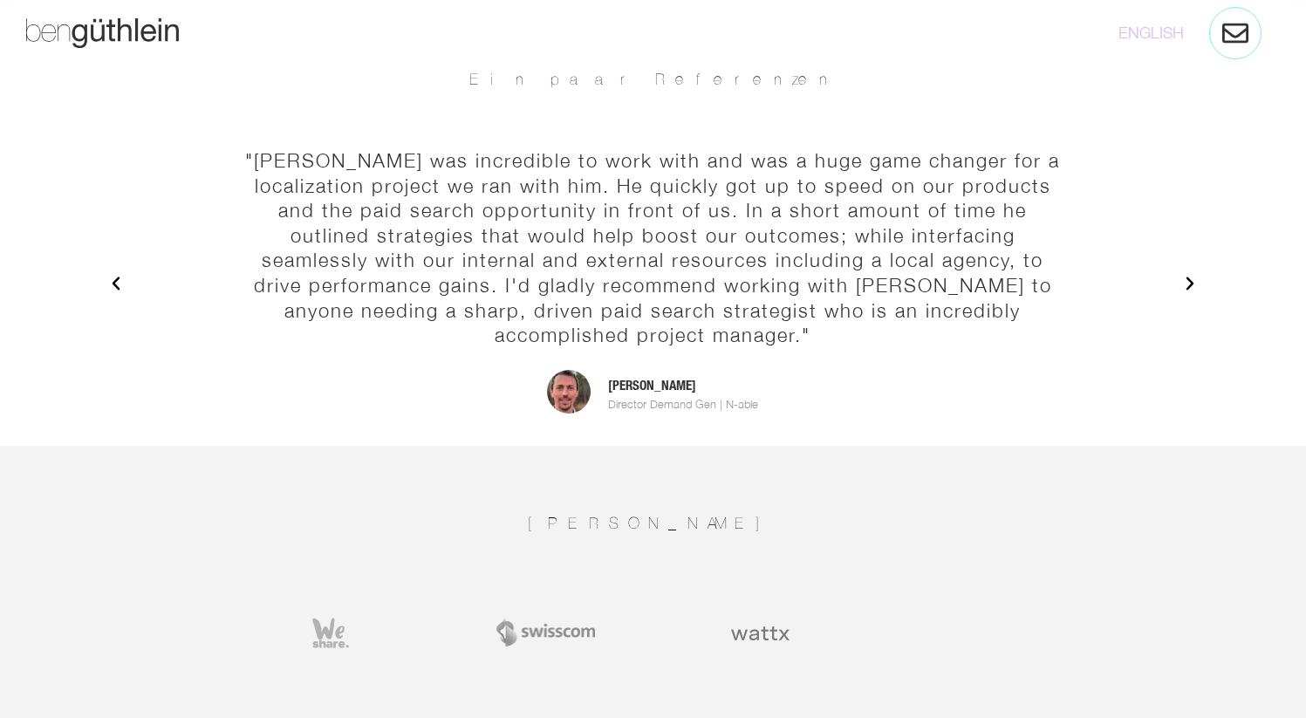
scroll to position [2493, 0]
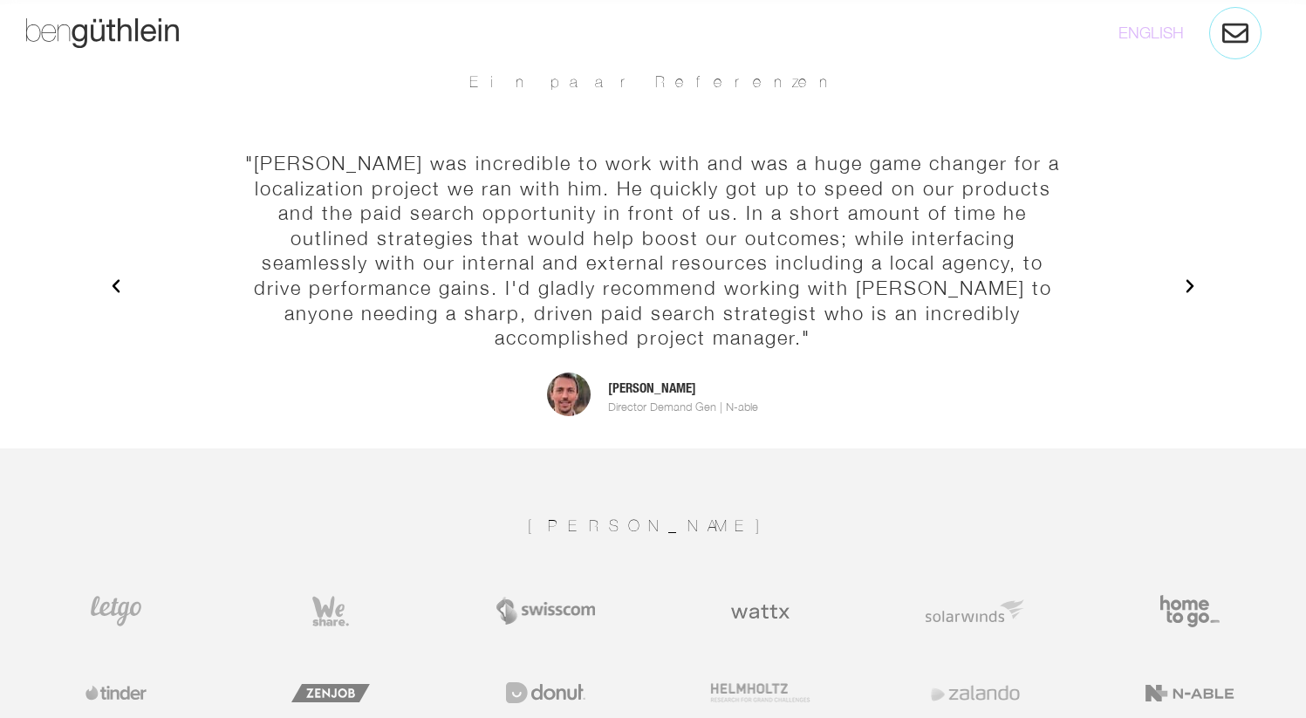
click at [1194, 283] on icon "Next slide" at bounding box center [1189, 285] width 17 height 17
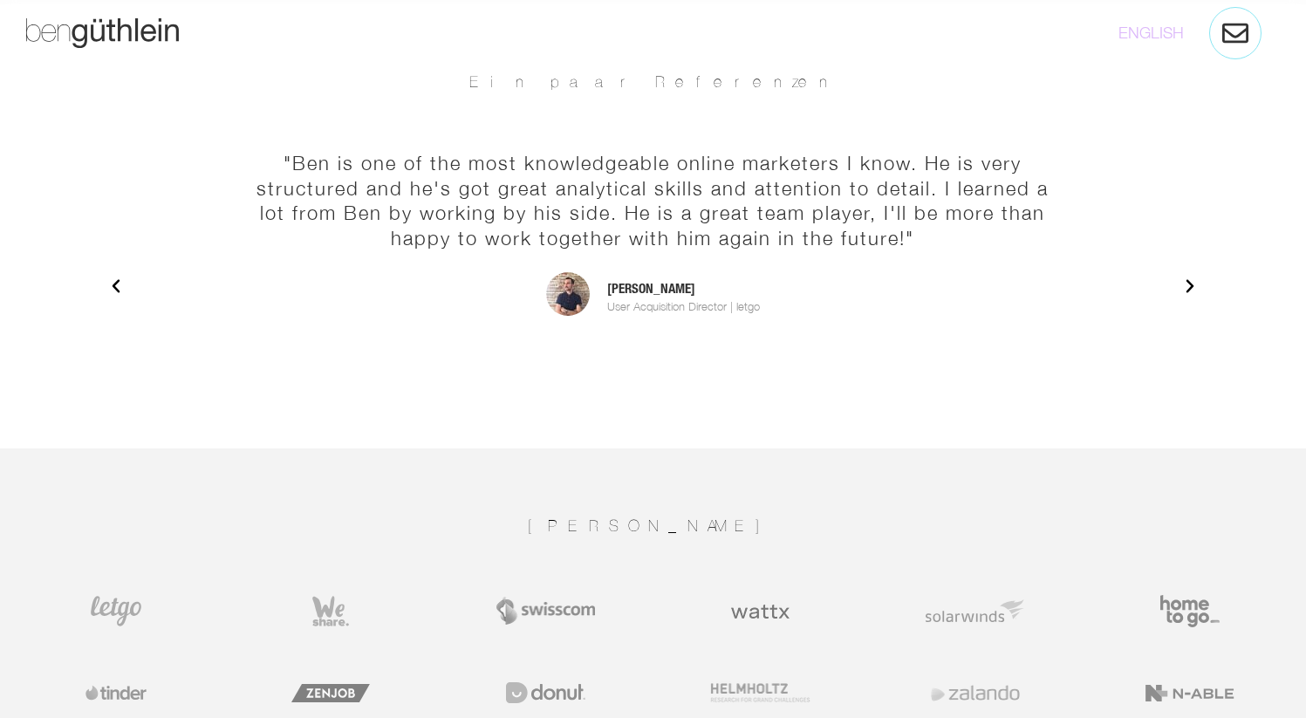
click at [1194, 283] on icon "Next slide" at bounding box center [1189, 285] width 17 height 17
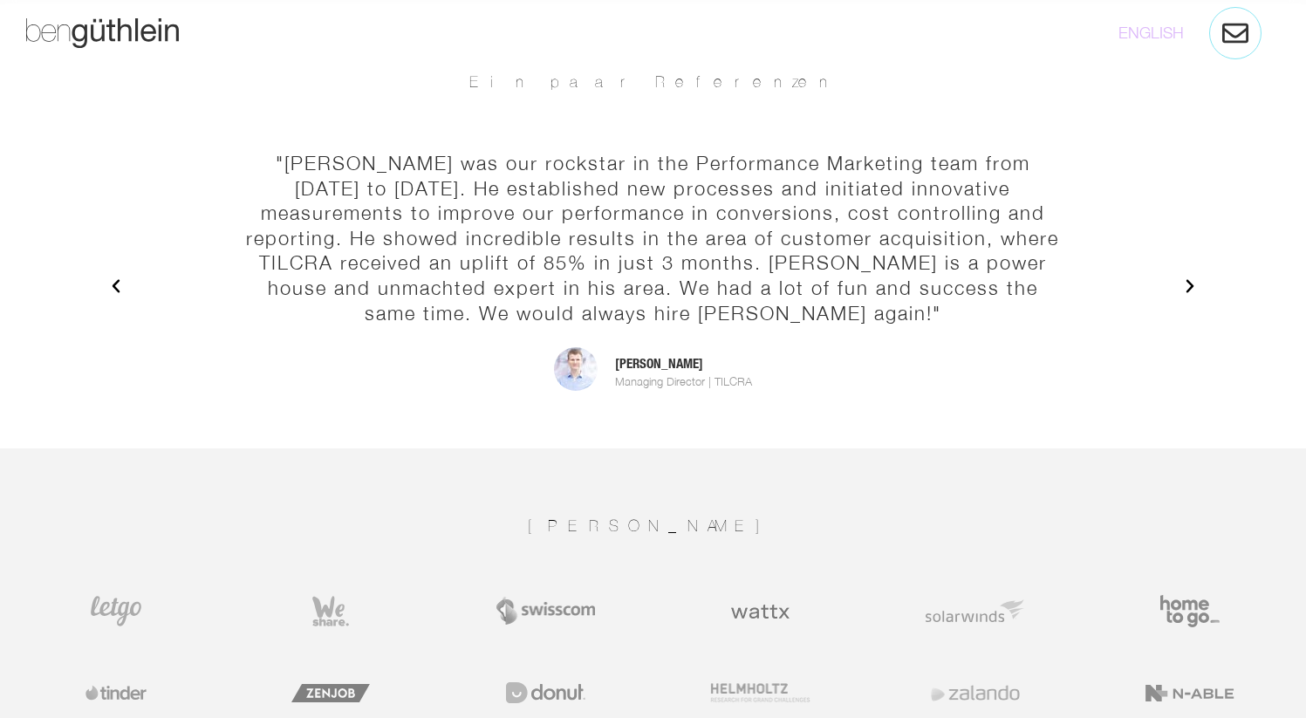
click at [1194, 283] on icon "Next slide" at bounding box center [1189, 285] width 17 height 17
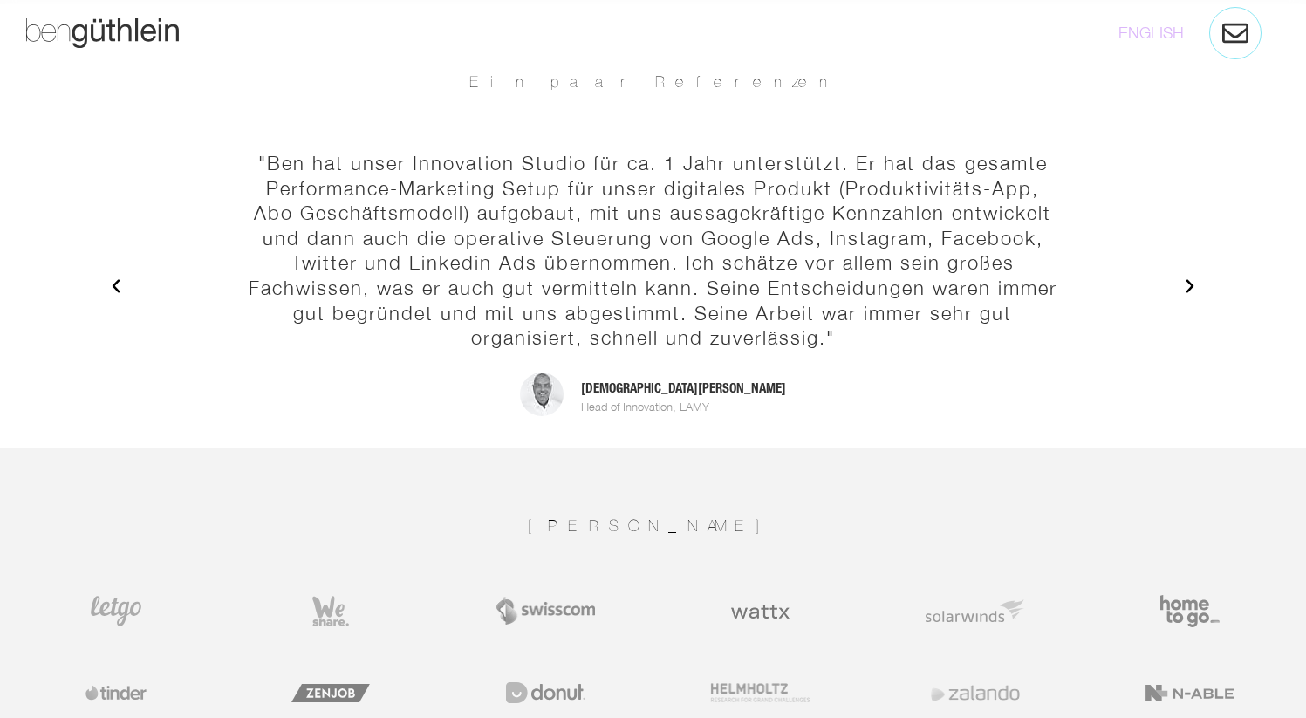
click at [1194, 283] on icon "Next slide" at bounding box center [1189, 285] width 17 height 17
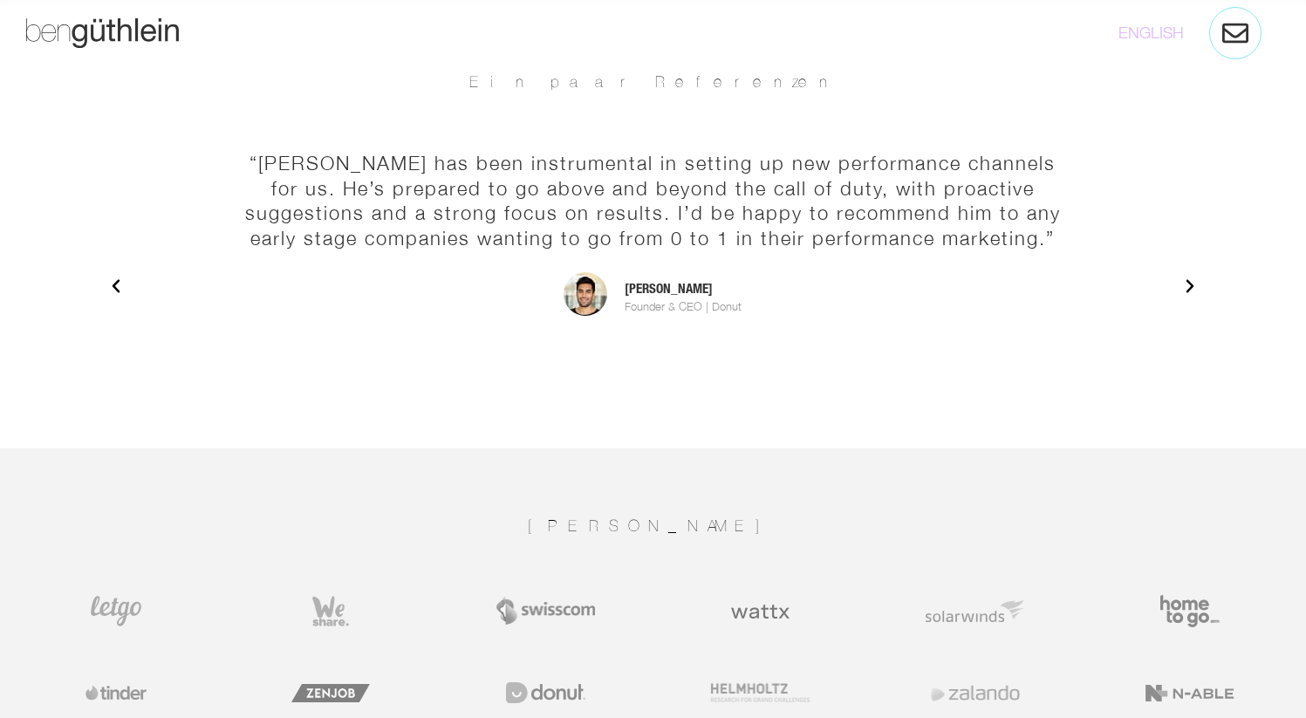
click at [1194, 283] on icon "Next slide" at bounding box center [1189, 285] width 17 height 17
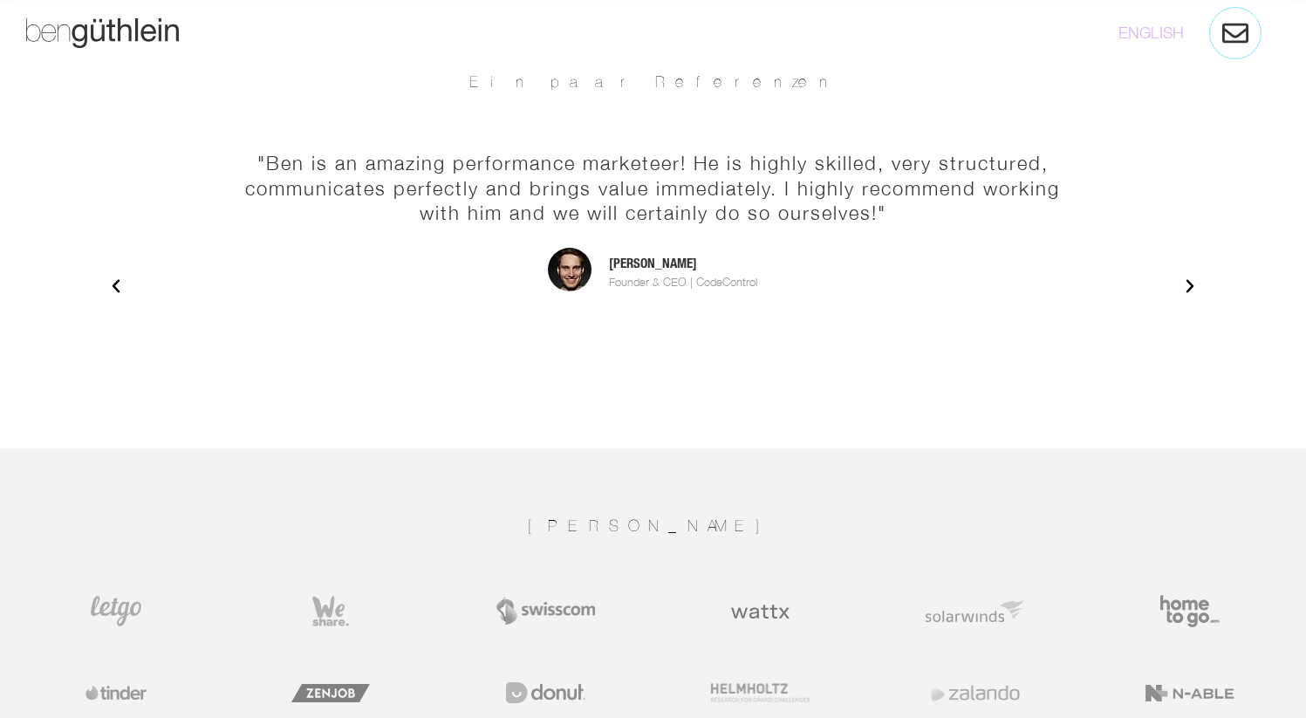
click at [1194, 283] on icon "Next slide" at bounding box center [1189, 285] width 17 height 17
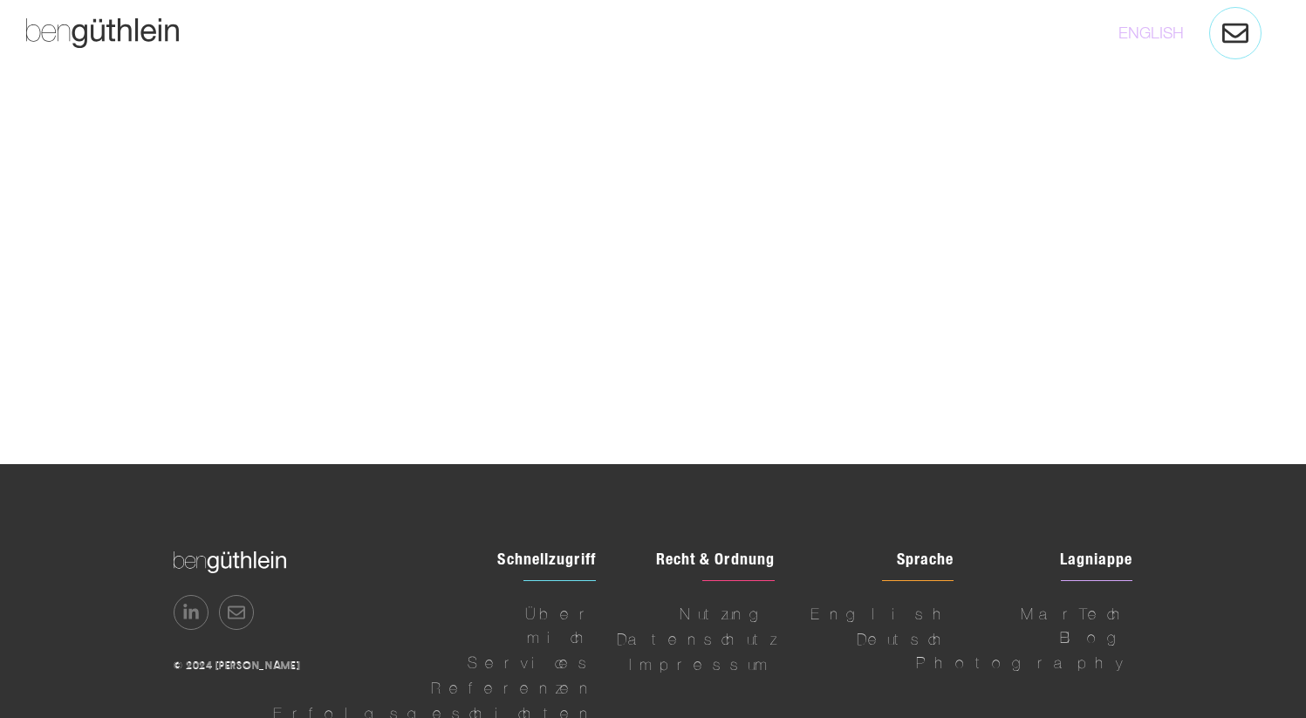
scroll to position [4846, 0]
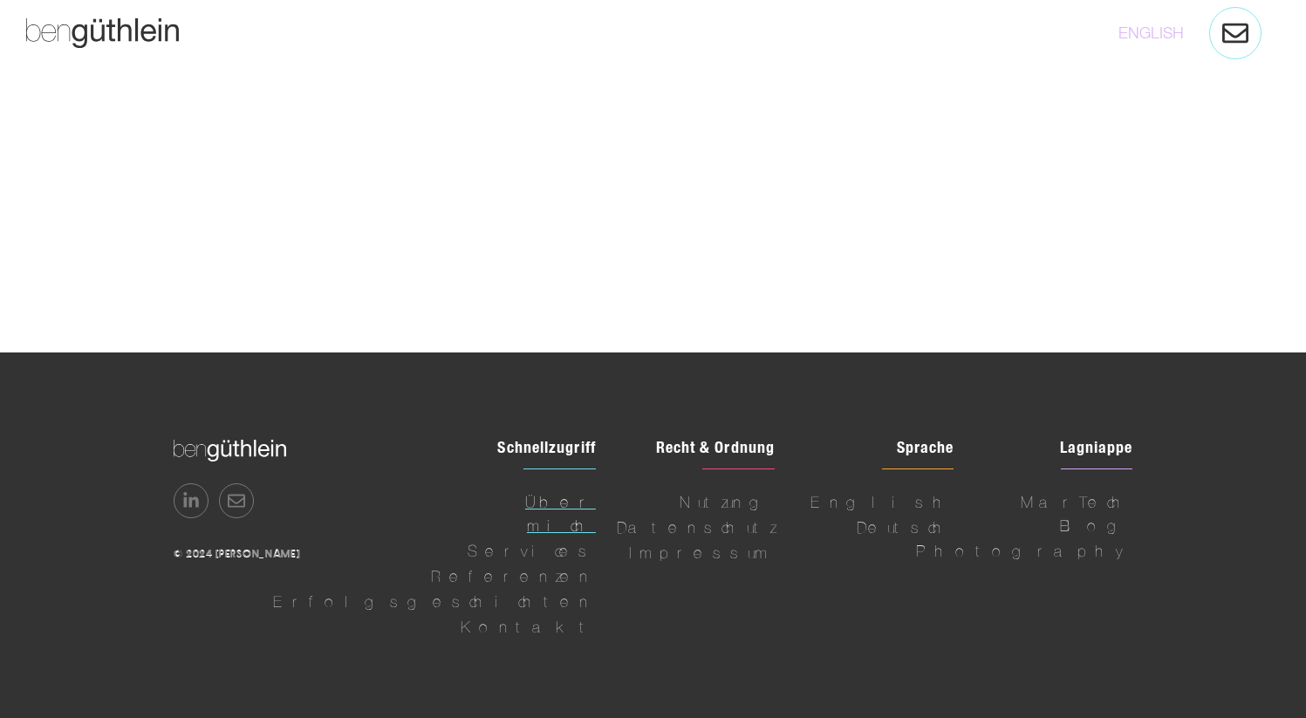
click at [557, 498] on span "Über mich" at bounding box center [524, 513] width 144 height 47
click at [554, 499] on span "Über mich" at bounding box center [524, 513] width 144 height 47
click at [564, 500] on span "Über mich" at bounding box center [524, 513] width 144 height 47
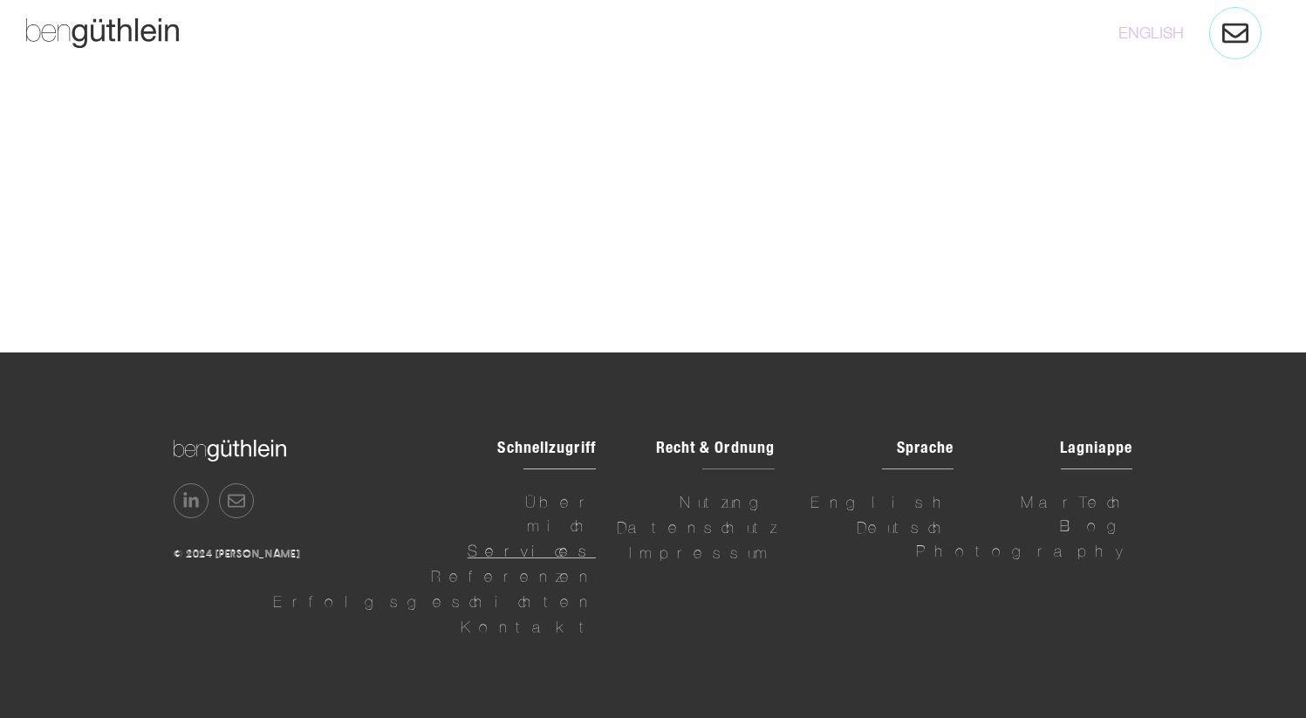
click at [555, 539] on span "Services" at bounding box center [532, 551] width 128 height 24
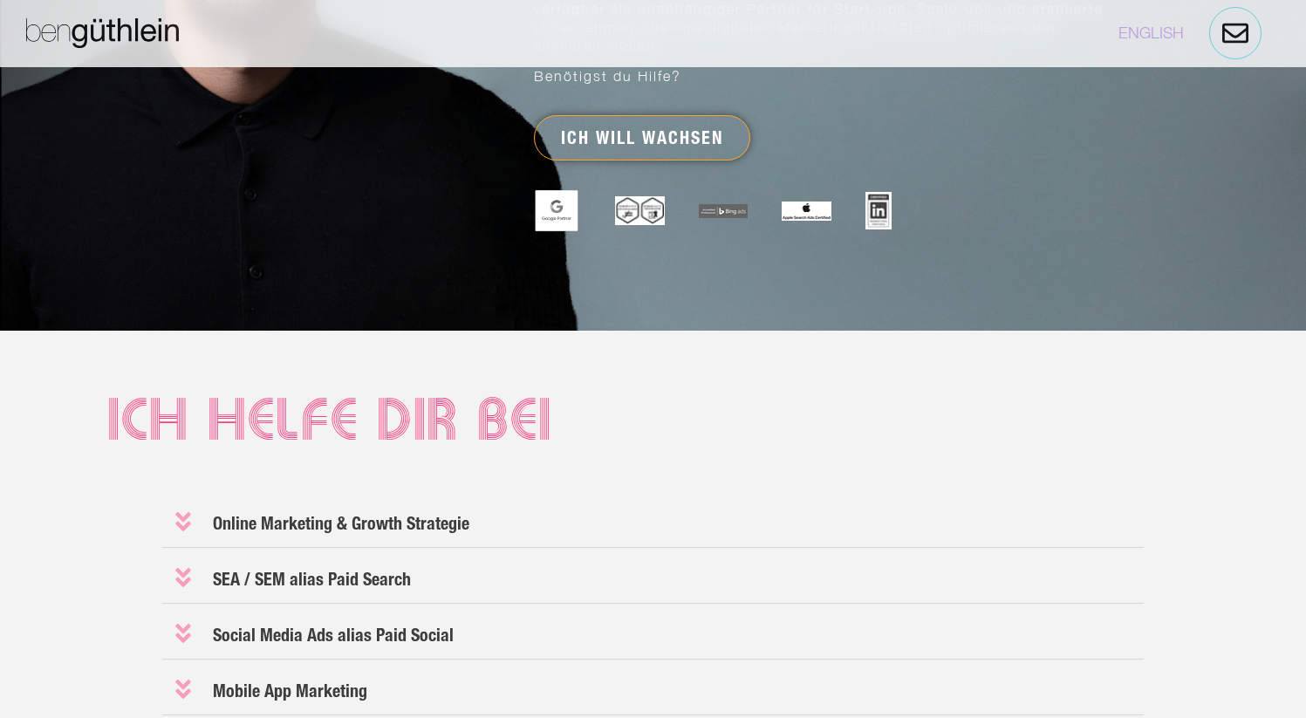
scroll to position [904, 0]
